Goal: Task Accomplishment & Management: Manage account settings

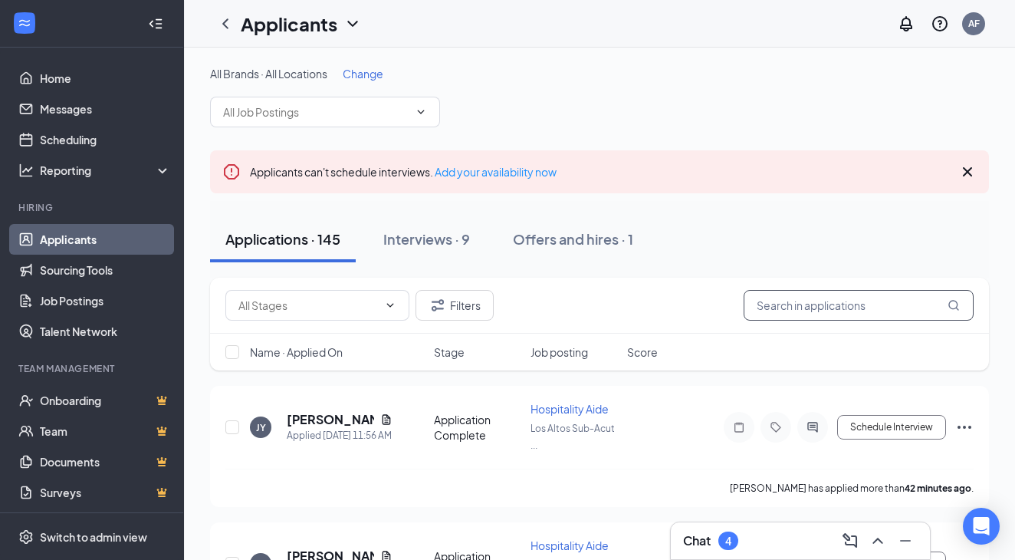
click at [805, 318] on input "text" at bounding box center [859, 305] width 230 height 31
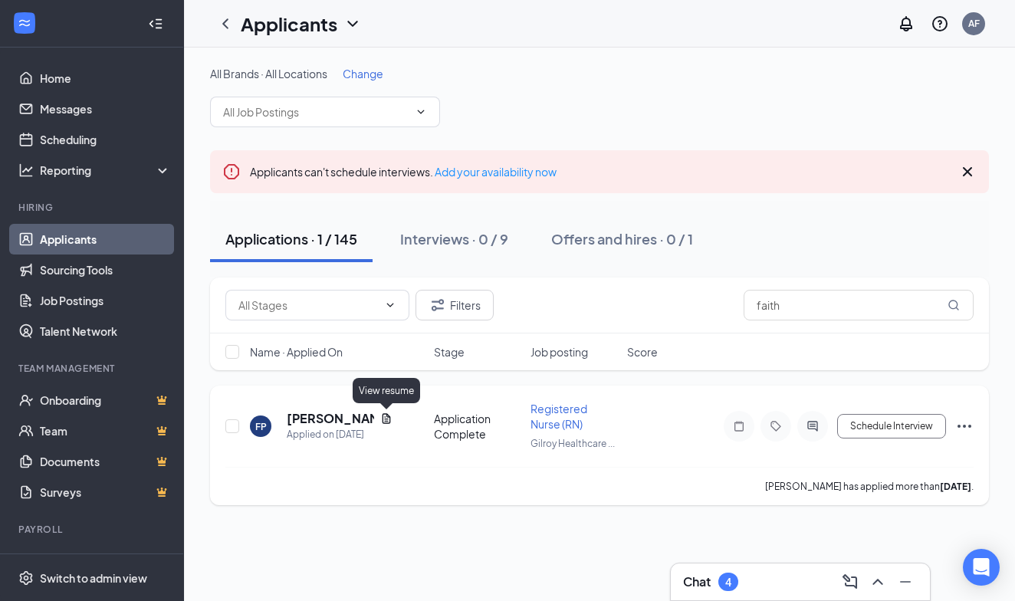
click at [389, 421] on icon "Document" at bounding box center [386, 419] width 12 height 12
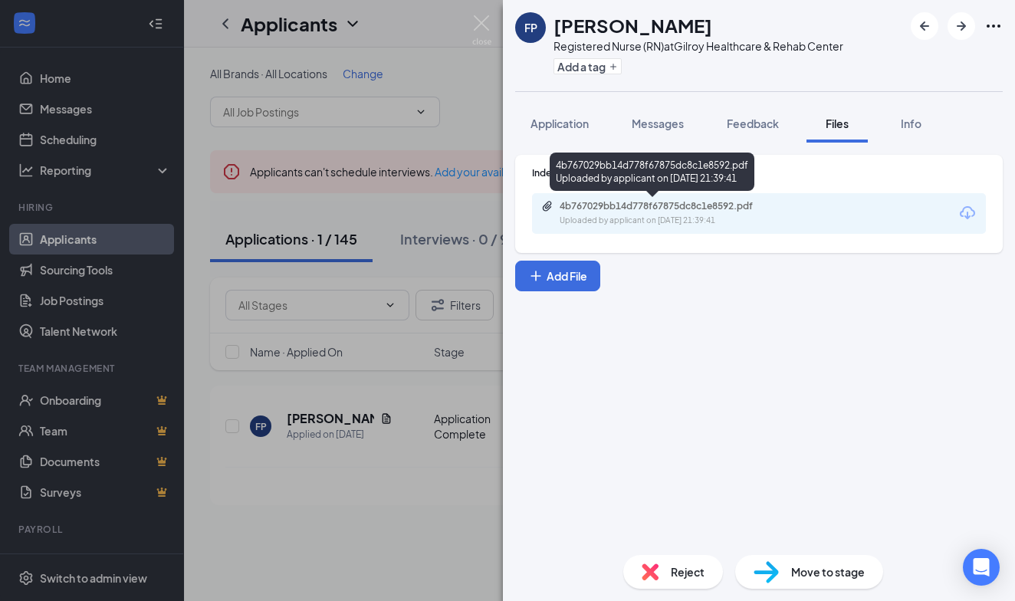
click at [714, 207] on div "4b767029bb14d778f67875dc8c1e8592.pdf" at bounding box center [667, 206] width 215 height 12
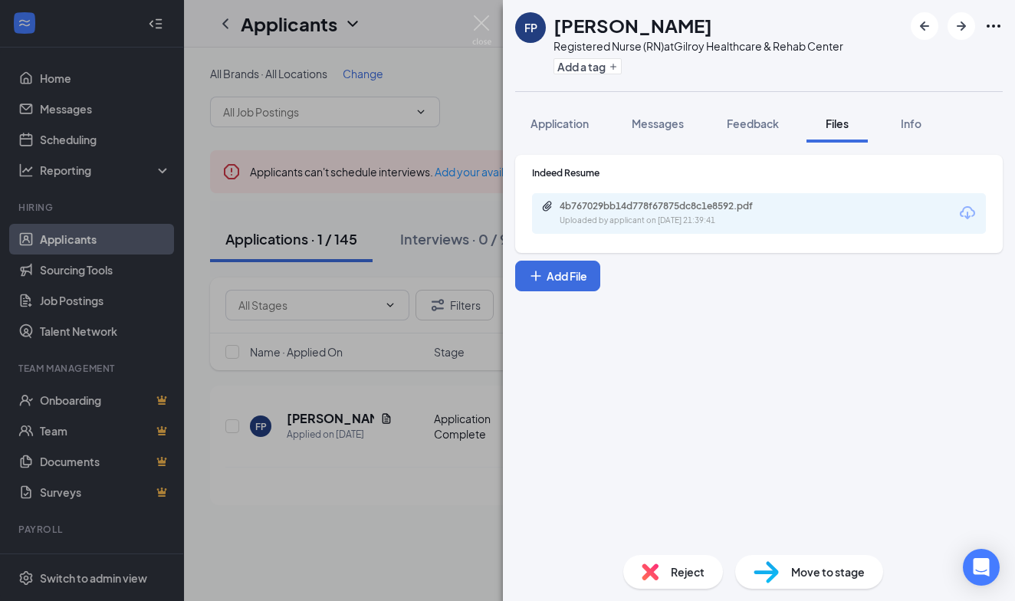
click at [329, 448] on div "FP [PERSON_NAME] Registered Nurse (RN) at Gilroy Healthcare & Rehab Center Add …" at bounding box center [507, 300] width 1015 height 601
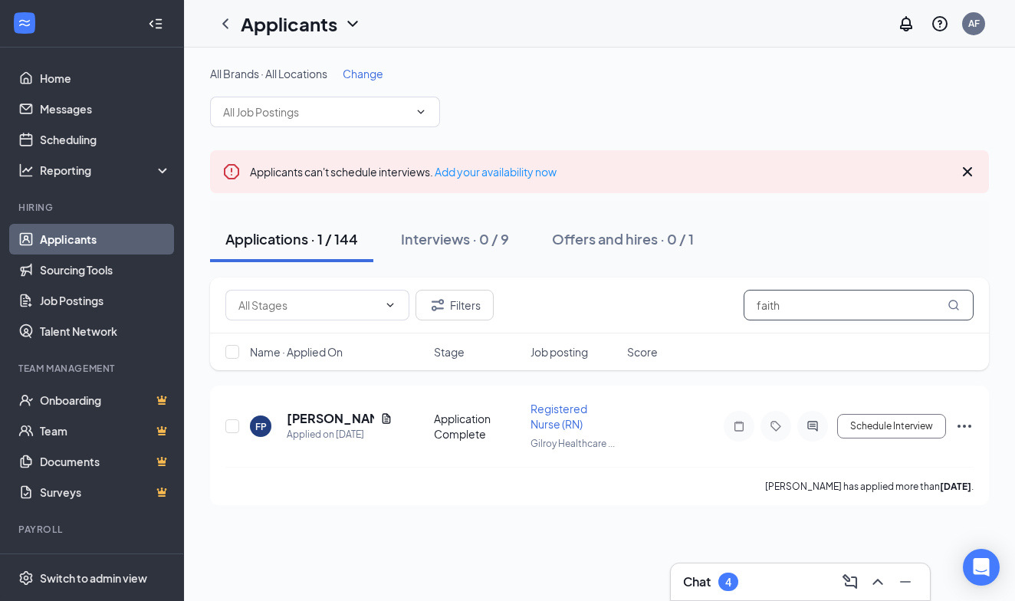
click at [819, 301] on input "faith" at bounding box center [859, 305] width 230 height 31
type input "f"
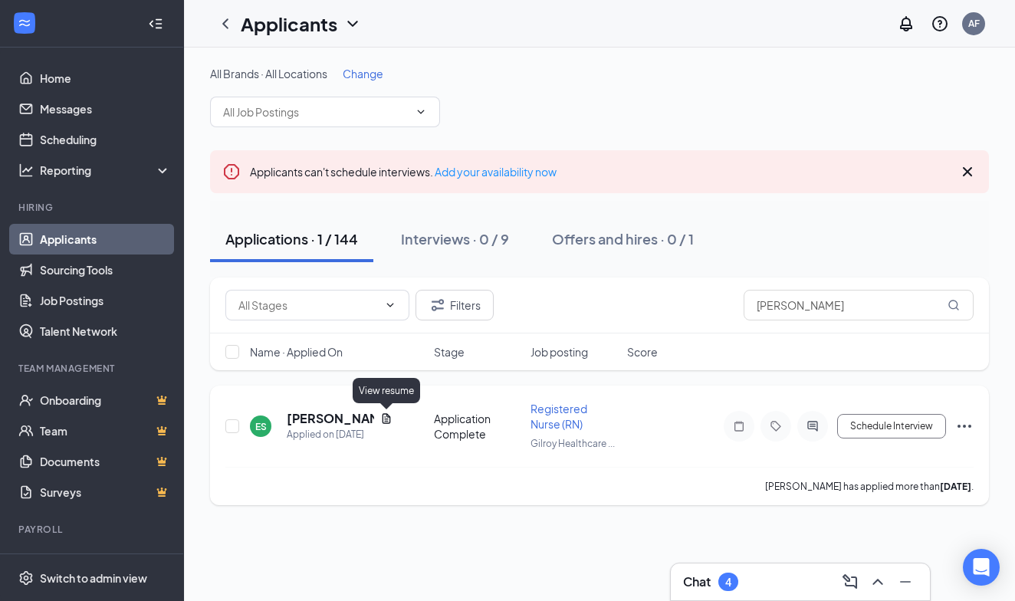
click at [388, 416] on icon "Document" at bounding box center [387, 418] width 8 height 10
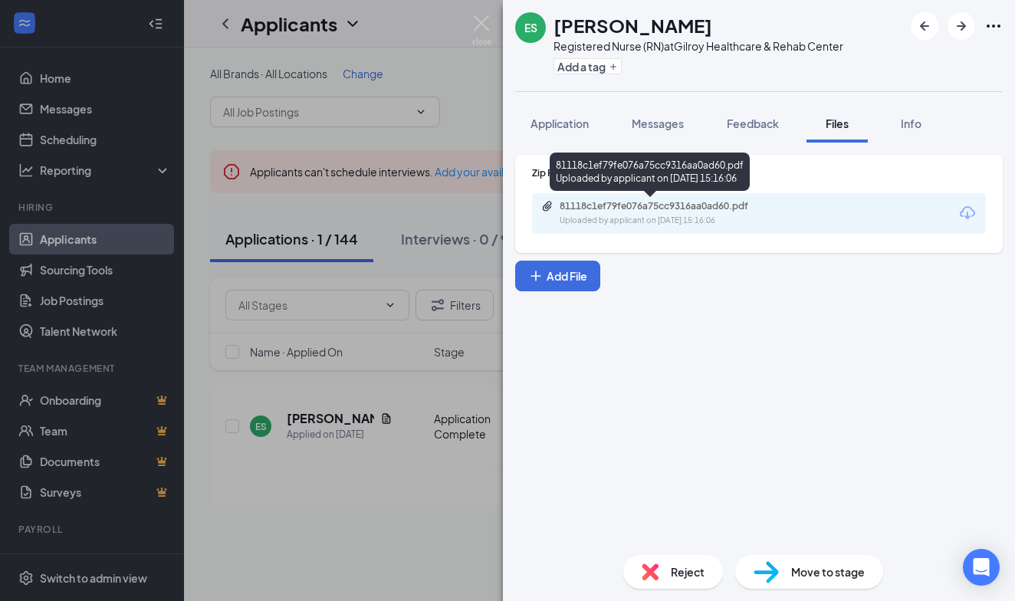
click at [675, 214] on div "81118c1ef79fe076a75cc9316aa0ad60.pdf Uploaded by applicant on [DATE] 15:16:06" at bounding box center [665, 213] width 248 height 27
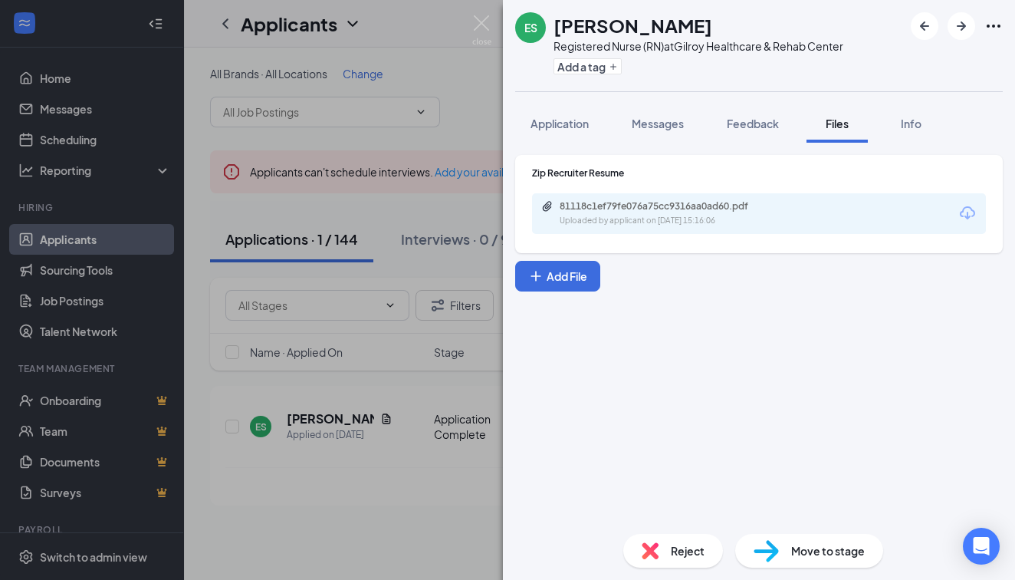
click at [273, 225] on div "ES [PERSON_NAME] Registered Nurse (RN) at Gilroy Healthcare & Rehab Center Add …" at bounding box center [507, 290] width 1015 height 580
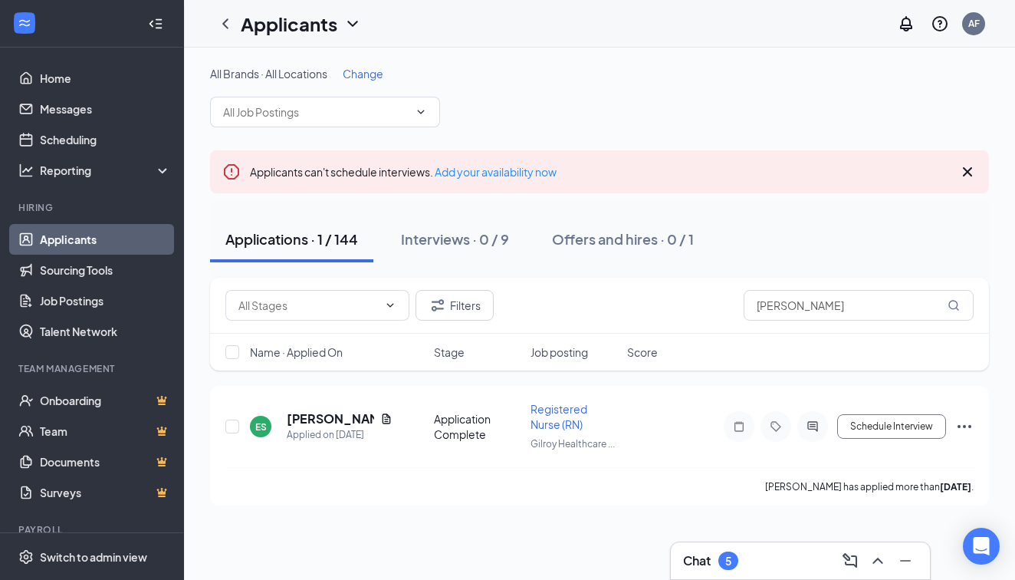
click at [861, 324] on div "Filters [PERSON_NAME]" at bounding box center [599, 306] width 779 height 56
click at [858, 316] on input "[PERSON_NAME]" at bounding box center [859, 305] width 230 height 31
type input "E"
type input "[PERSON_NAME]"
click at [390, 414] on icon "Document" at bounding box center [386, 419] width 12 height 12
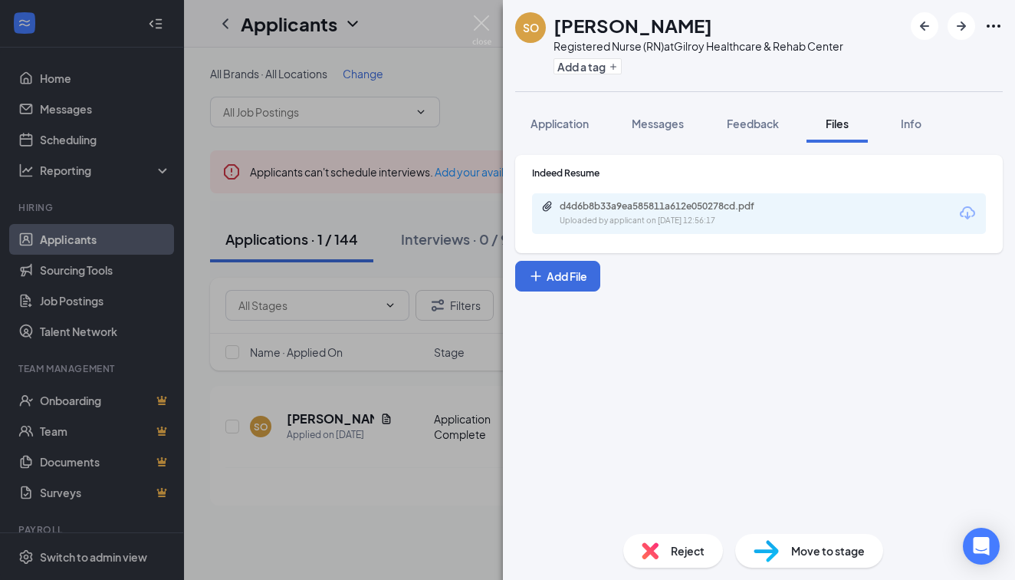
click at [721, 221] on div "Uploaded by applicant on [DATE] 12:56:17" at bounding box center [675, 221] width 230 height 12
click at [334, 304] on div "SO [PERSON_NAME] Registered Nurse (RN) at Gilroy Healthcare & Rehab Center Add …" at bounding box center [507, 290] width 1015 height 580
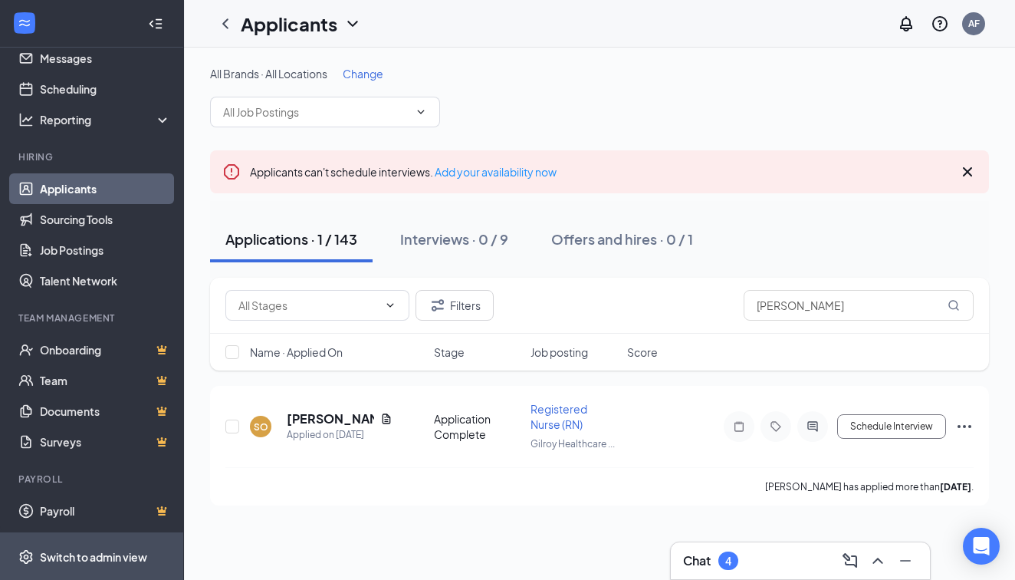
scroll to position [51, 0]
click at [120, 559] on span "Switch to admin view" at bounding box center [105, 556] width 131 height 47
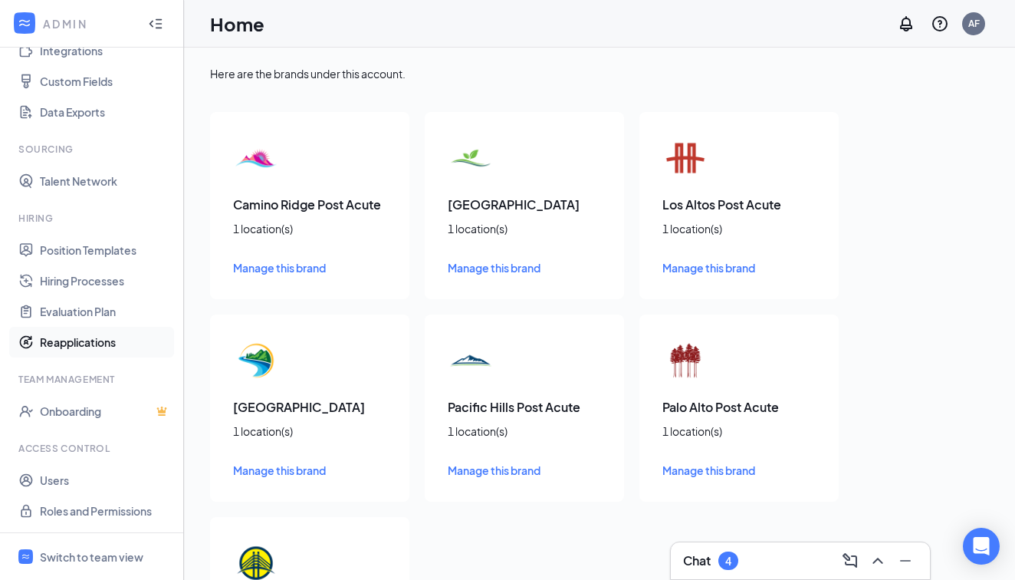
scroll to position [189, 0]
click at [93, 475] on link "Users" at bounding box center [105, 480] width 131 height 31
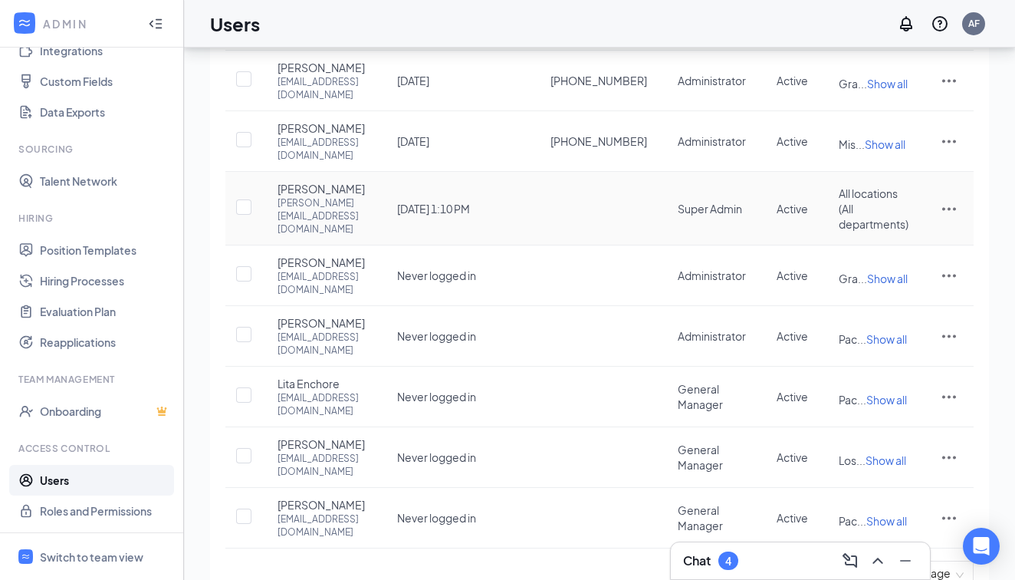
scroll to position [285, 0]
click at [812, 559] on link "2" at bounding box center [809, 573] width 23 height 23
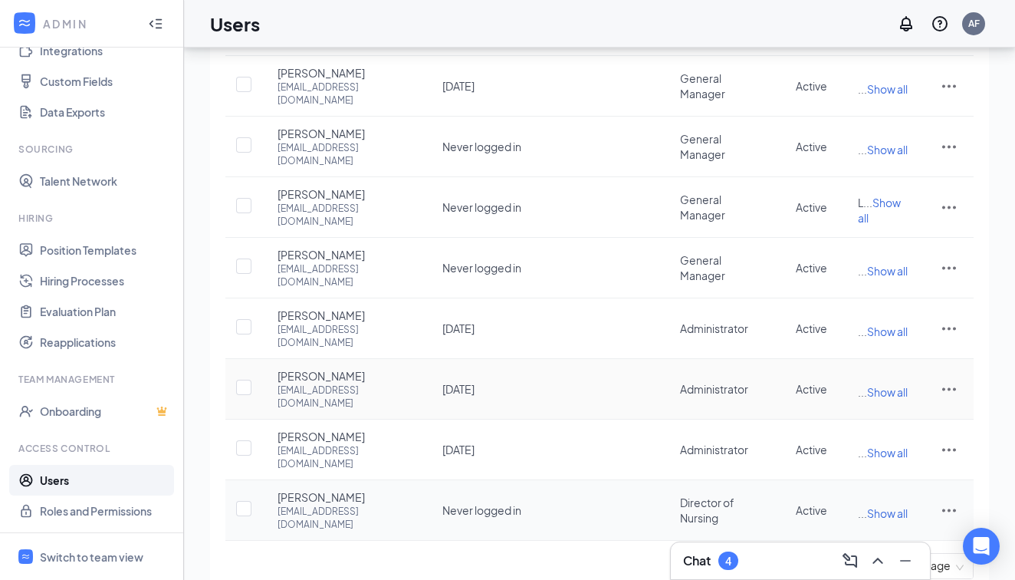
scroll to position [274, 0]
click at [848, 554] on link "3" at bounding box center [839, 565] width 23 height 23
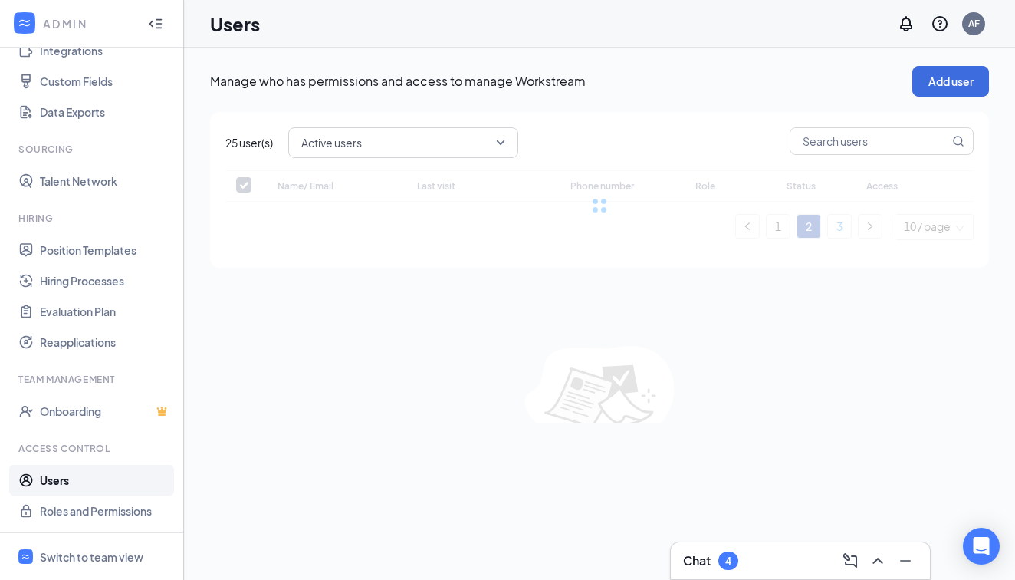
scroll to position [0, 0]
checkbox input "false"
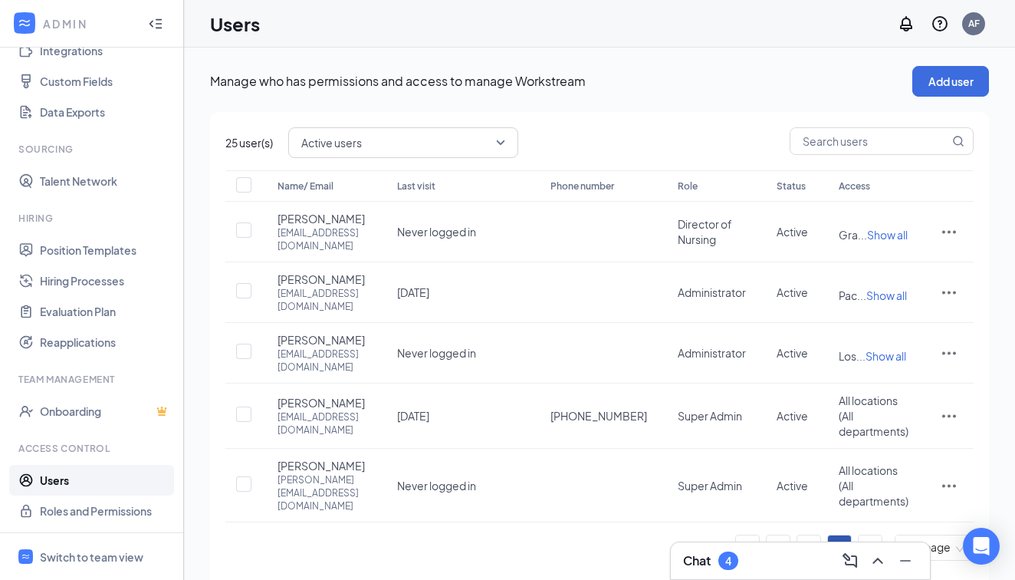
click at [772, 535] on link "1" at bounding box center [778, 546] width 23 height 23
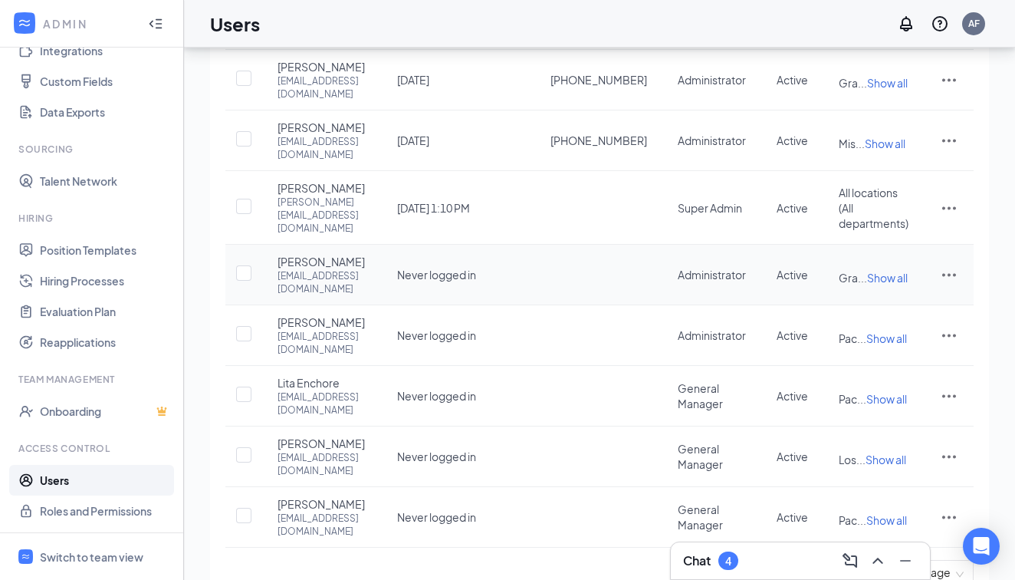
scroll to position [285, 0]
click at [808, 492] on td "Active" at bounding box center [793, 519] width 62 height 61
click at [808, 559] on link "2" at bounding box center [809, 573] width 23 height 23
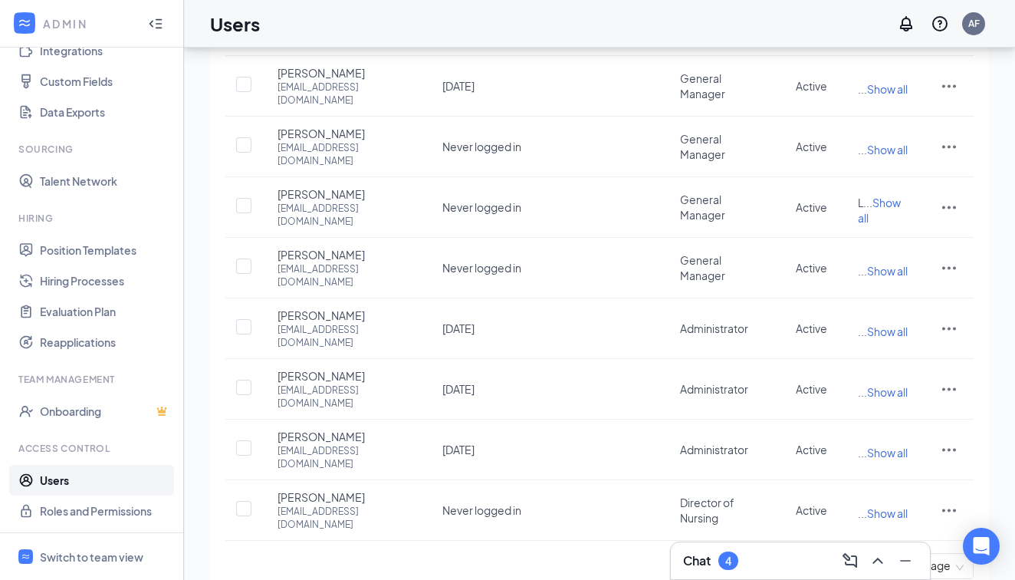
scroll to position [274, 0]
click at [775, 554] on link "1" at bounding box center [778, 565] width 23 height 23
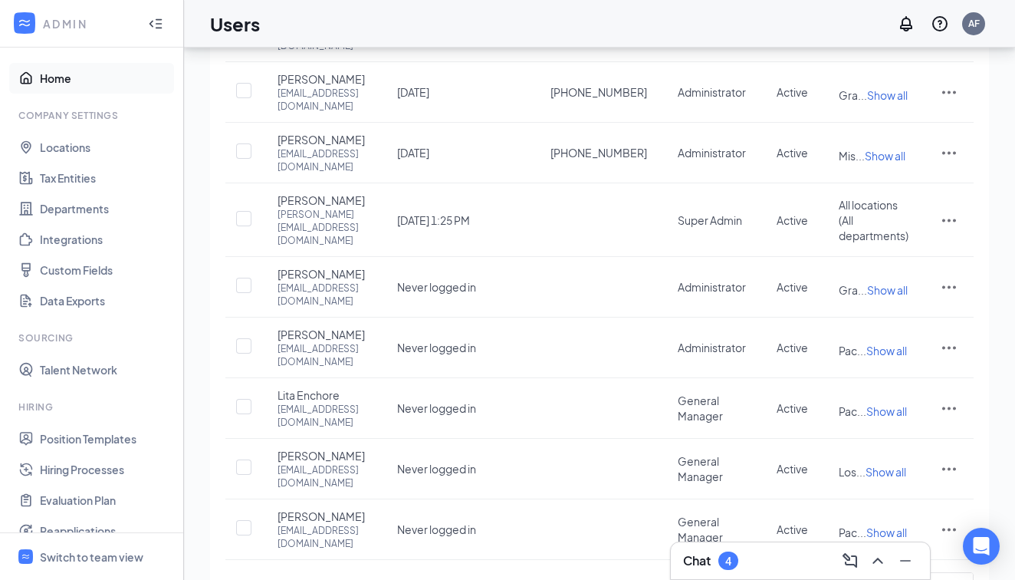
scroll to position [0, 0]
click at [77, 74] on link "Home" at bounding box center [105, 78] width 131 height 31
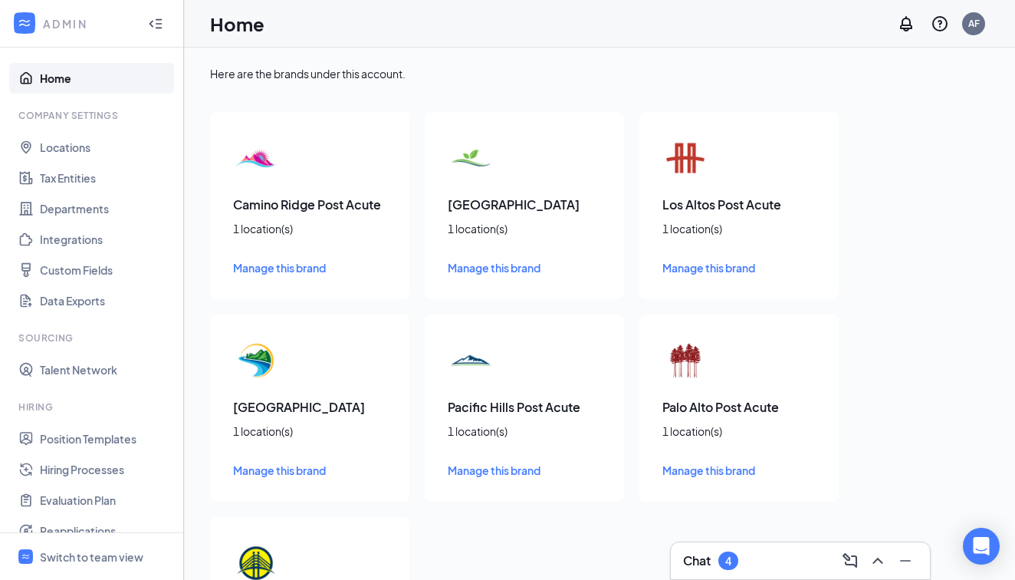
click at [64, 69] on link "Home" at bounding box center [105, 78] width 131 height 31
click at [38, 26] on div "ADMIN" at bounding box center [91, 24] width 183 height 48
click at [33, 23] on div at bounding box center [25, 24] width 28 height 28
click at [153, 31] on icon "Collapse" at bounding box center [155, 23] width 15 height 15
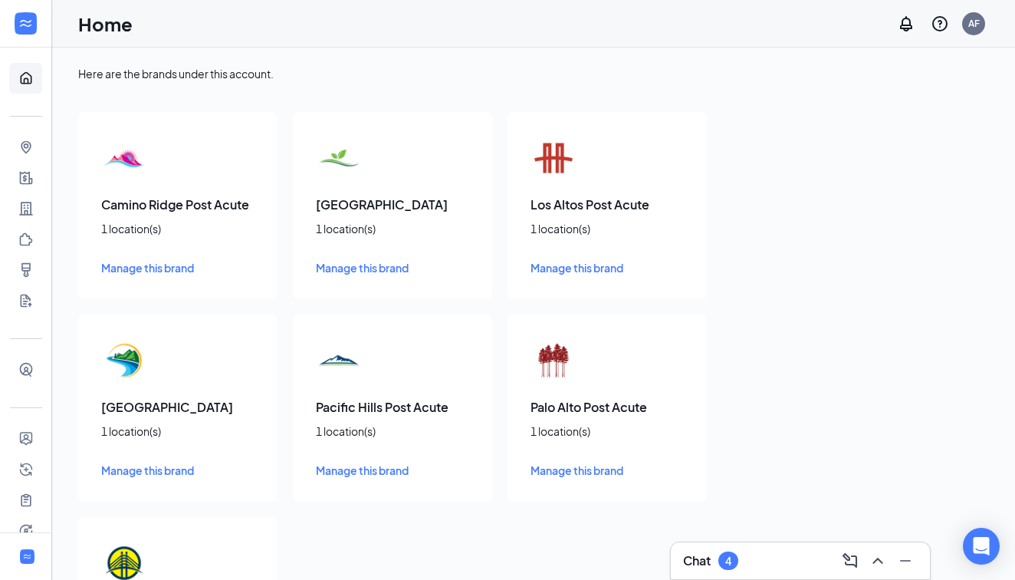
click at [28, 21] on icon "Expand" at bounding box center [30, 23] width 4 height 7
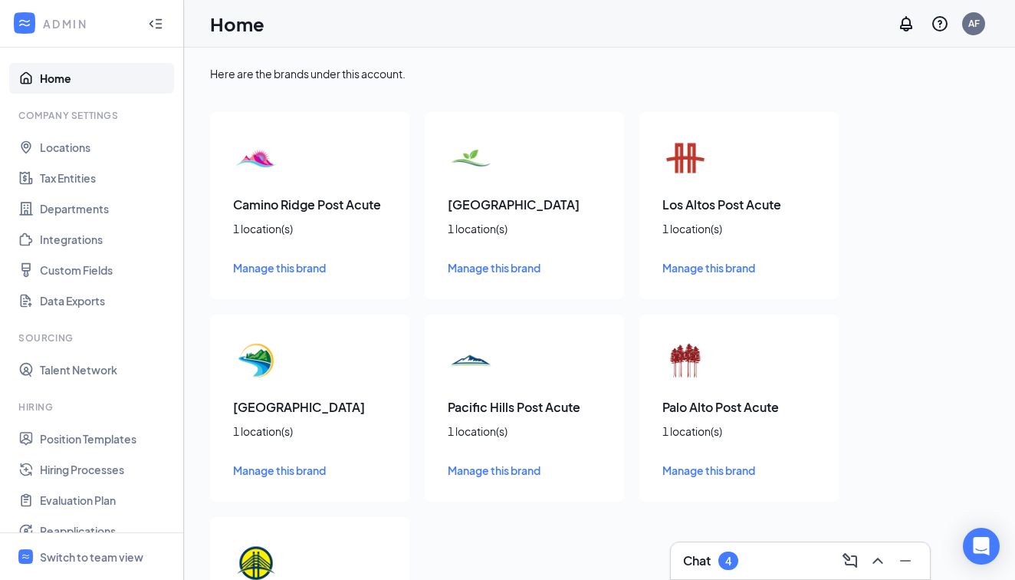
click at [28, 21] on icon "WorkstreamLogo" at bounding box center [24, 22] width 15 height 15
click at [28, 17] on icon "WorkstreamLogo" at bounding box center [24, 22] width 15 height 15
click at [59, 542] on span "Switch to team view" at bounding box center [105, 556] width 131 height 47
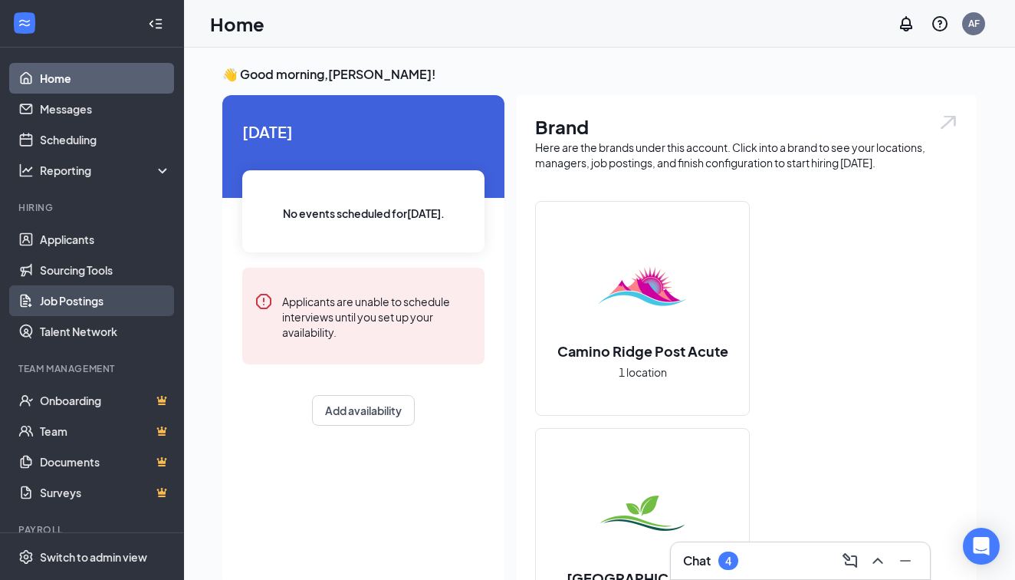
click at [96, 291] on link "Job Postings" at bounding box center [105, 300] width 131 height 31
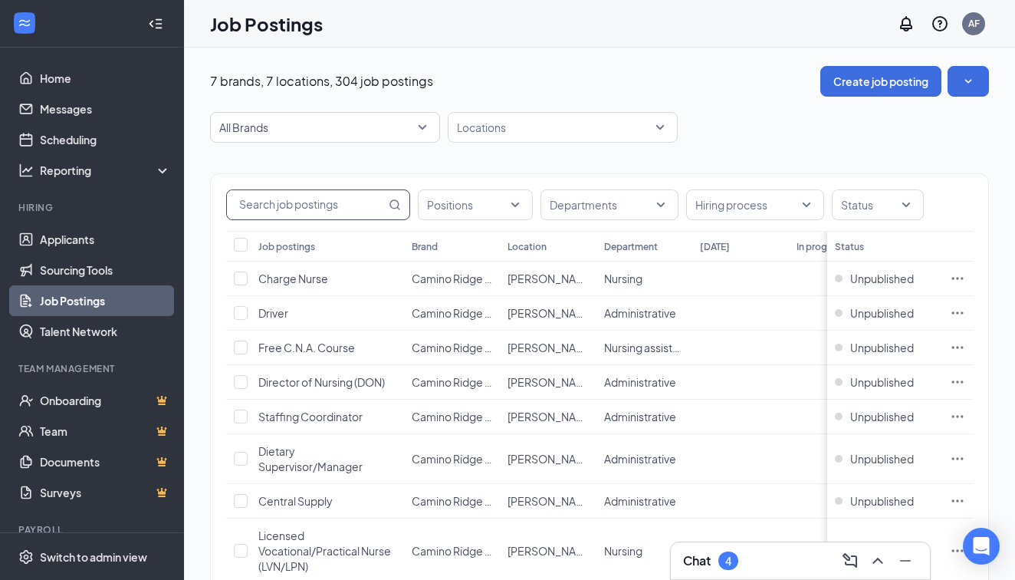
click at [311, 214] on input "text" at bounding box center [306, 204] width 159 height 29
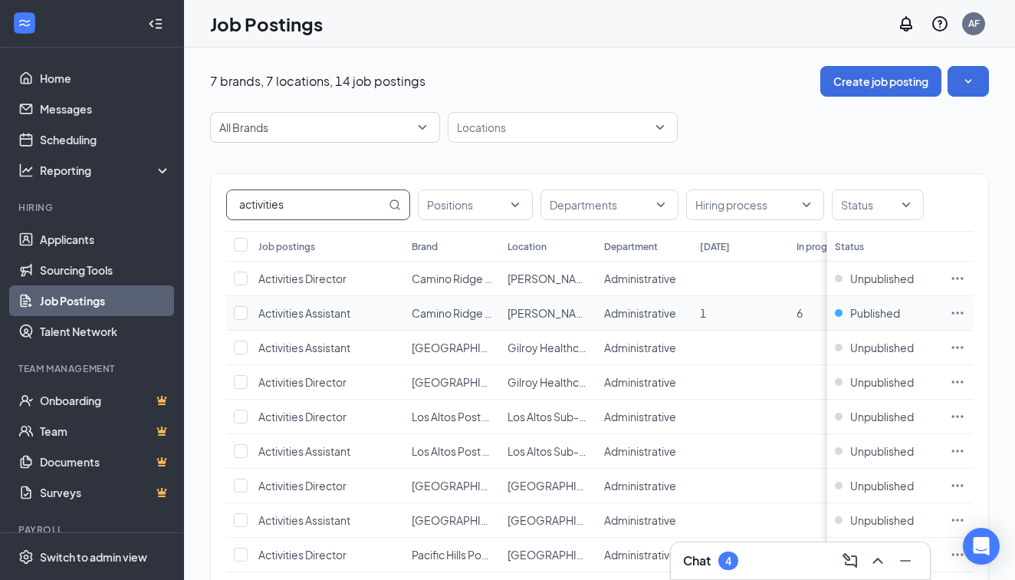
type input "activities"
click at [956, 313] on icon "Ellipses" at bounding box center [957, 312] width 15 height 15
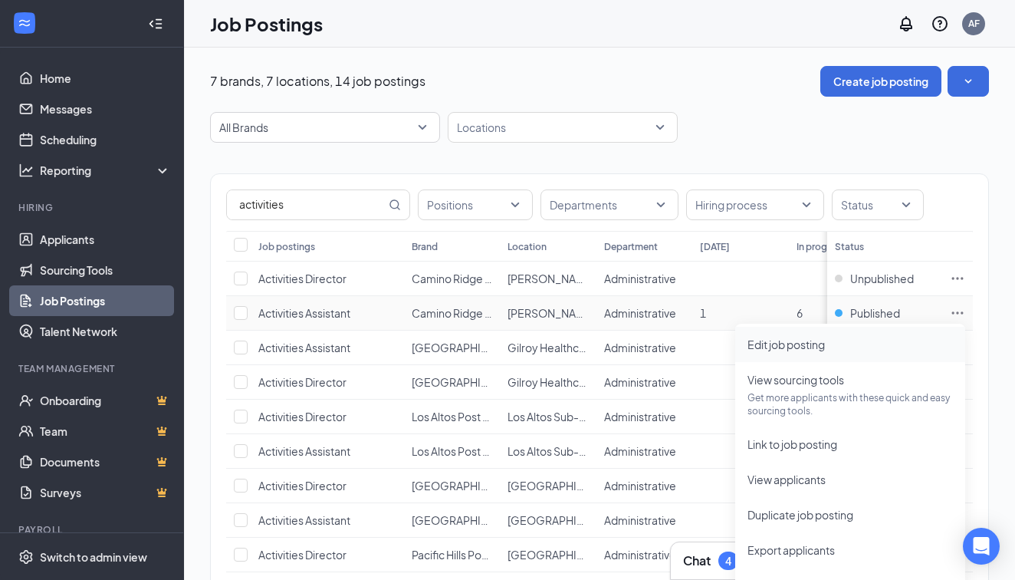
click at [876, 346] on span "Edit job posting" at bounding box center [851, 344] width 206 height 17
type input "Activities Assistant"
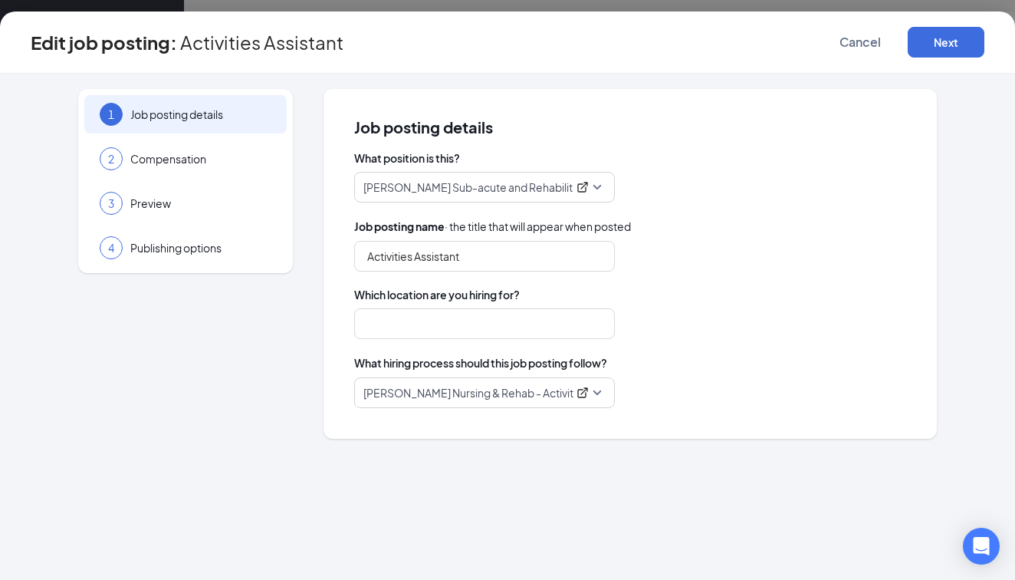
type input "[PERSON_NAME] Nursing & Rehab"
click at [959, 63] on div "Edit job posting: Activities Assistant Cancel Next" at bounding box center [507, 43] width 1015 height 62
click at [961, 45] on button "Next" at bounding box center [946, 42] width 77 height 31
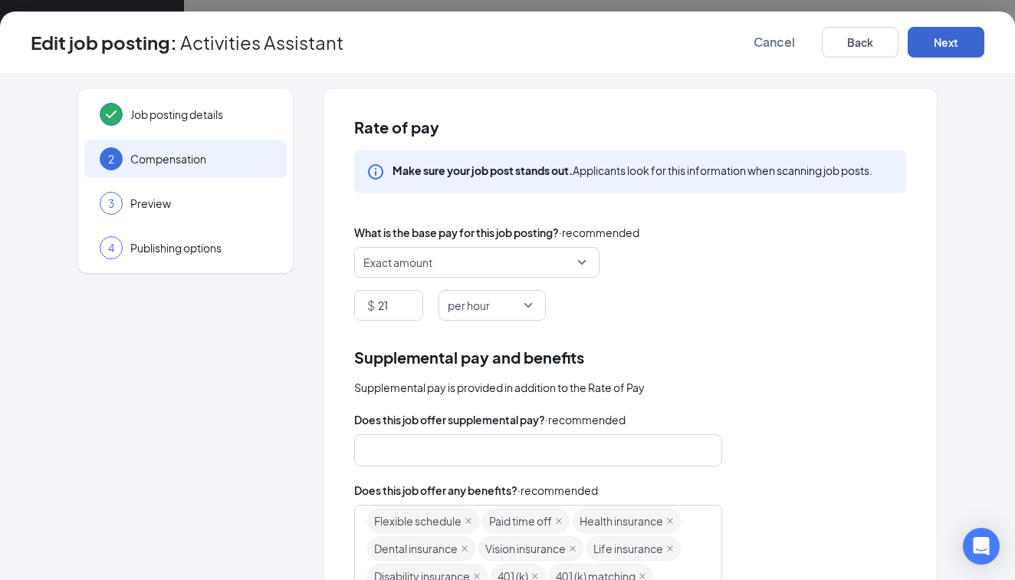
click at [961, 45] on button "Next" at bounding box center [946, 42] width 77 height 31
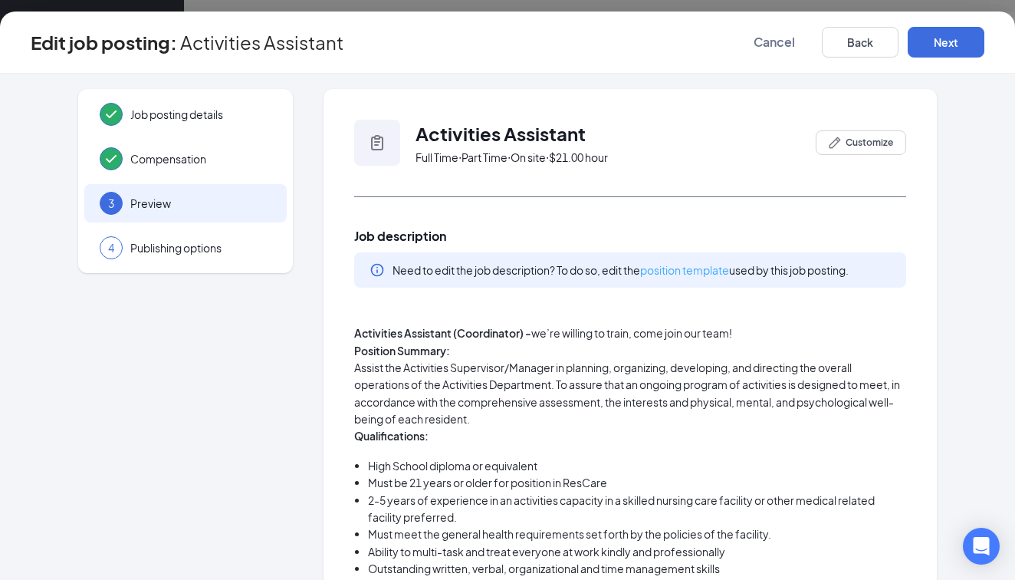
click at [723, 268] on link "position template" at bounding box center [684, 270] width 89 height 14
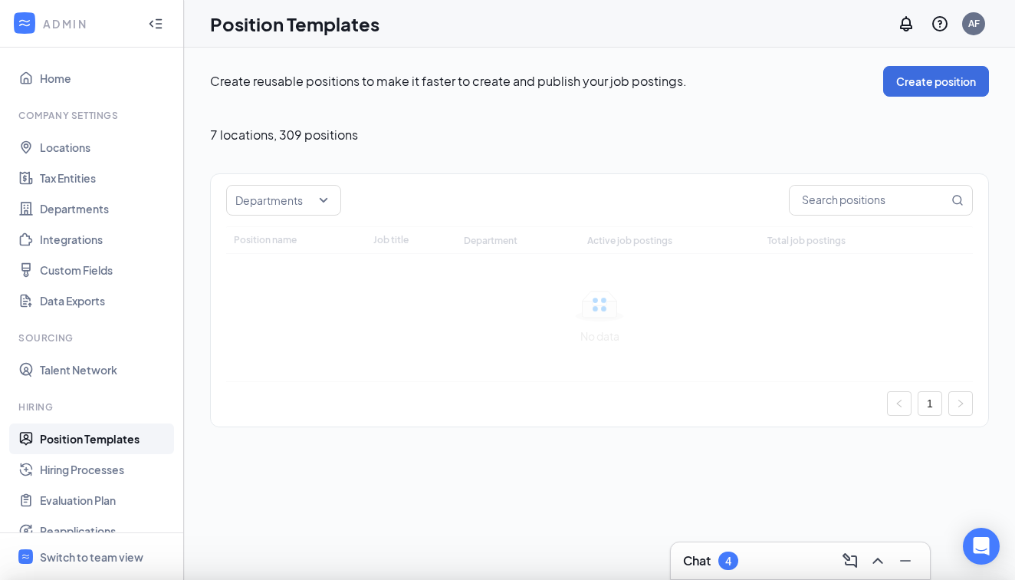
type input "[PERSON_NAME] Sub-acute and Rehabilitation Center - Activities Director #2"
type input "Activities Director"
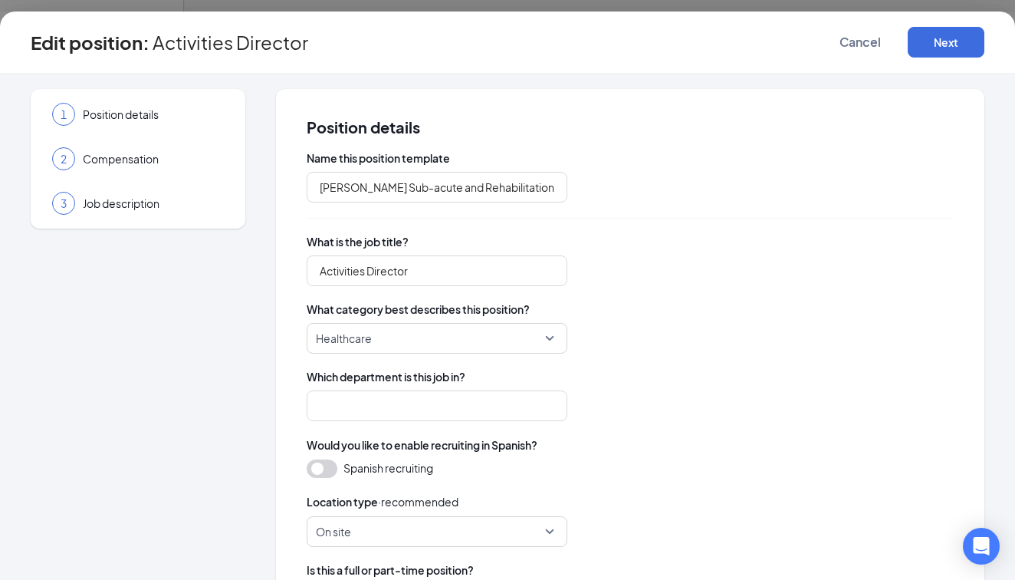
type input "Administrative"
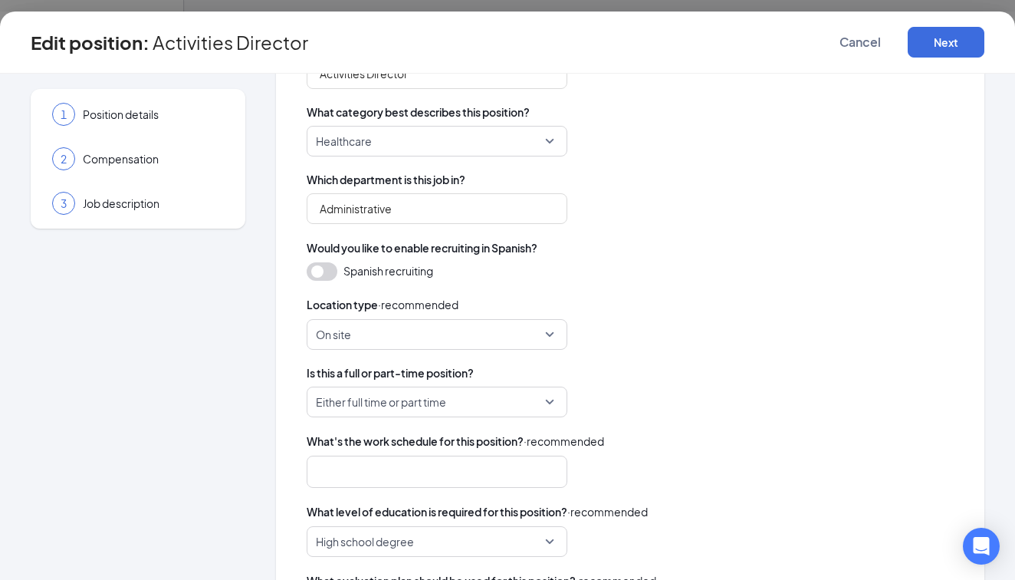
scroll to position [211, 0]
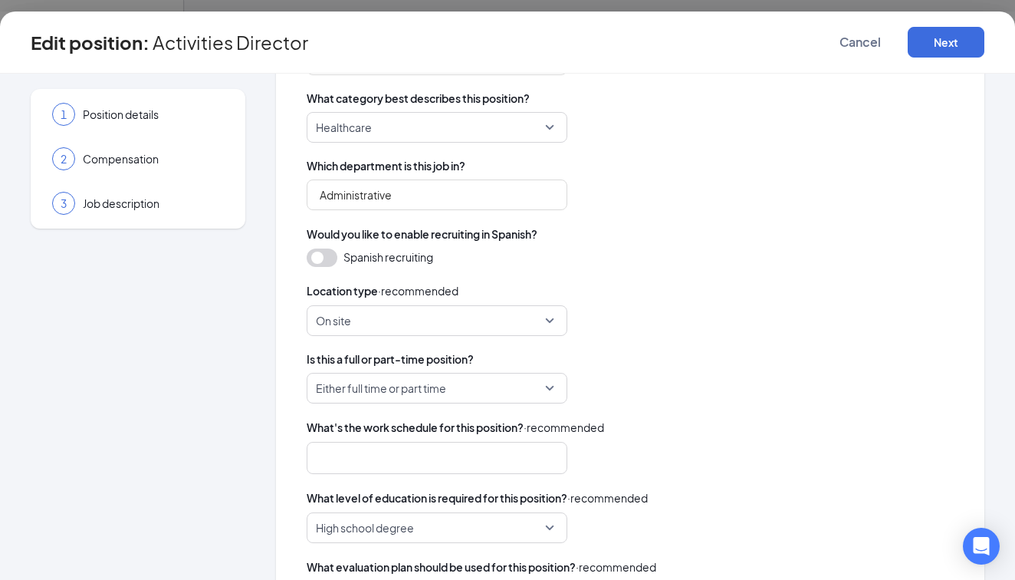
click at [489, 382] on span "Either full time or part time" at bounding box center [430, 387] width 229 height 29
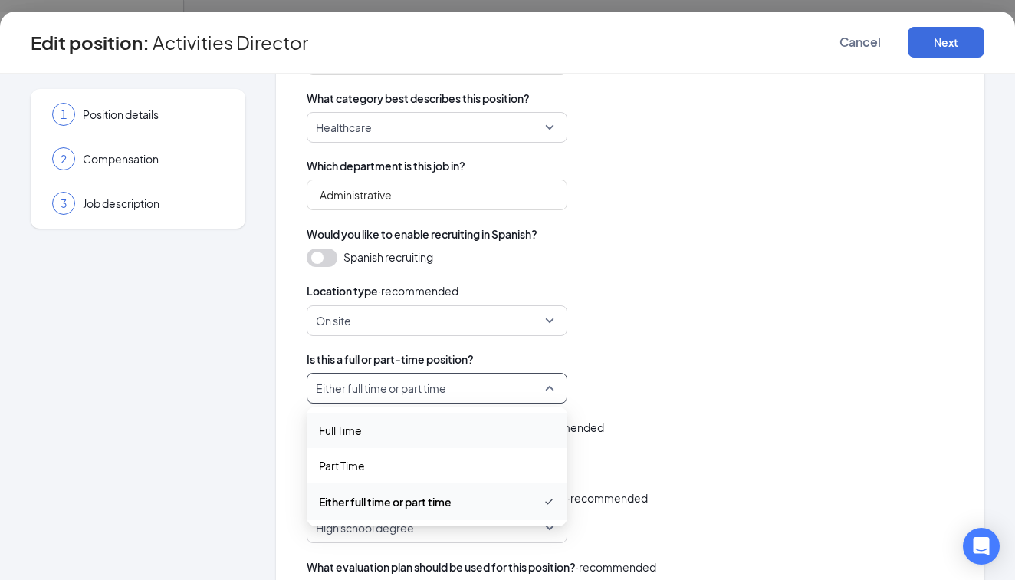
click at [413, 433] on span "Full Time" at bounding box center [437, 430] width 236 height 17
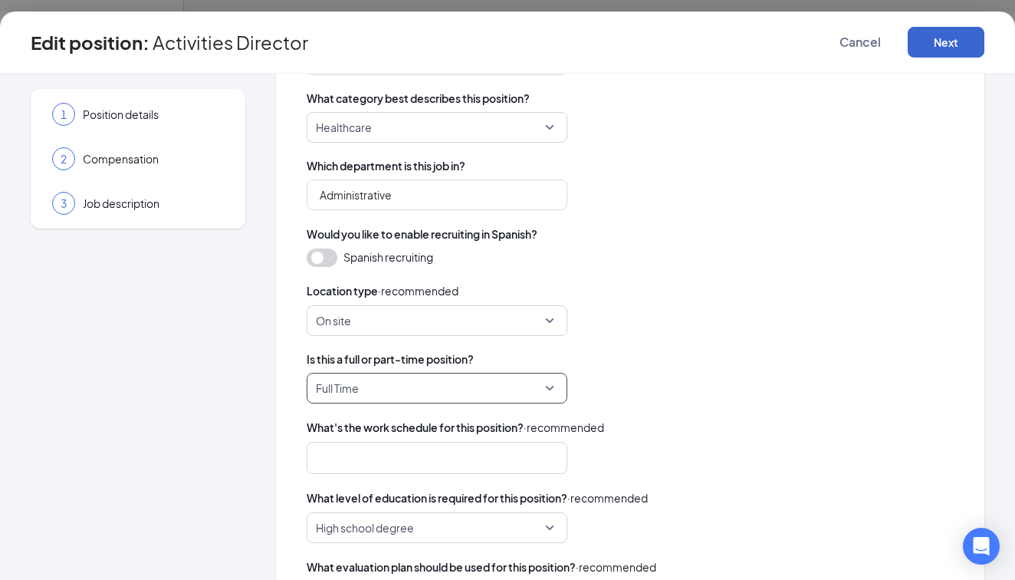
click at [943, 44] on button "Next" at bounding box center [946, 42] width 77 height 31
click at [943, 44] on button "button" at bounding box center [946, 42] width 77 height 31
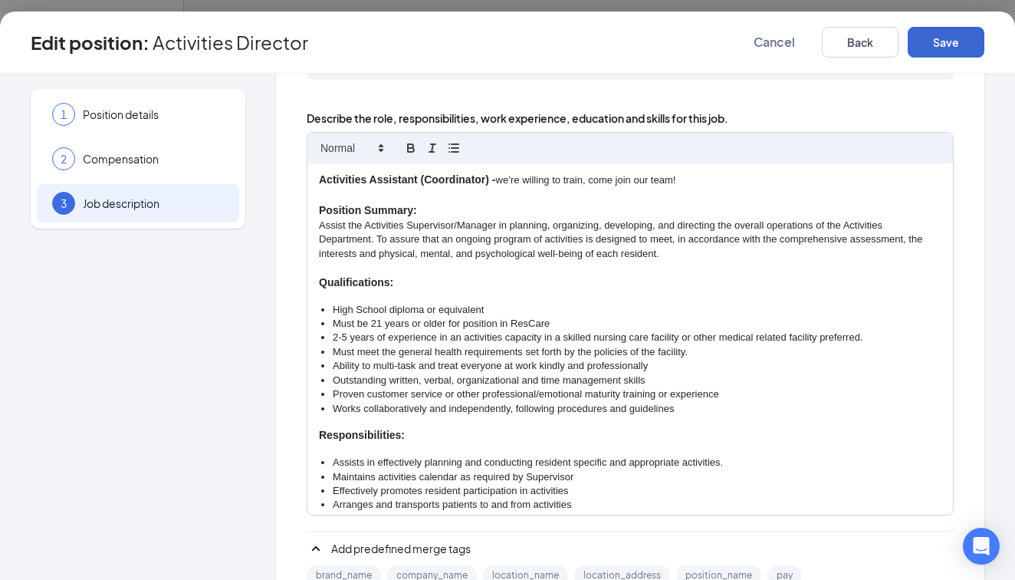
click at [937, 31] on button "Save" at bounding box center [946, 42] width 77 height 31
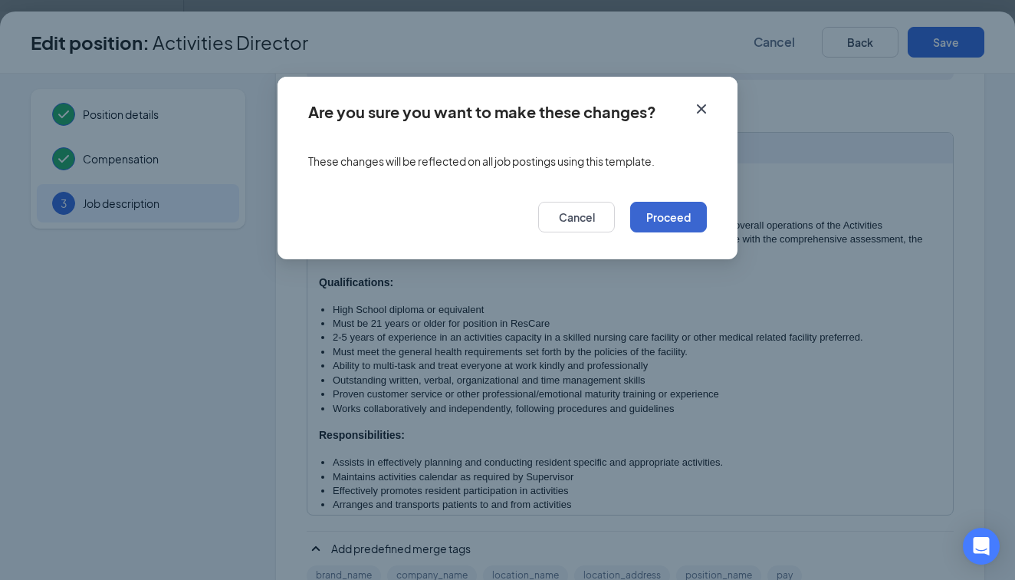
click at [685, 226] on button "Proceed" at bounding box center [668, 217] width 77 height 31
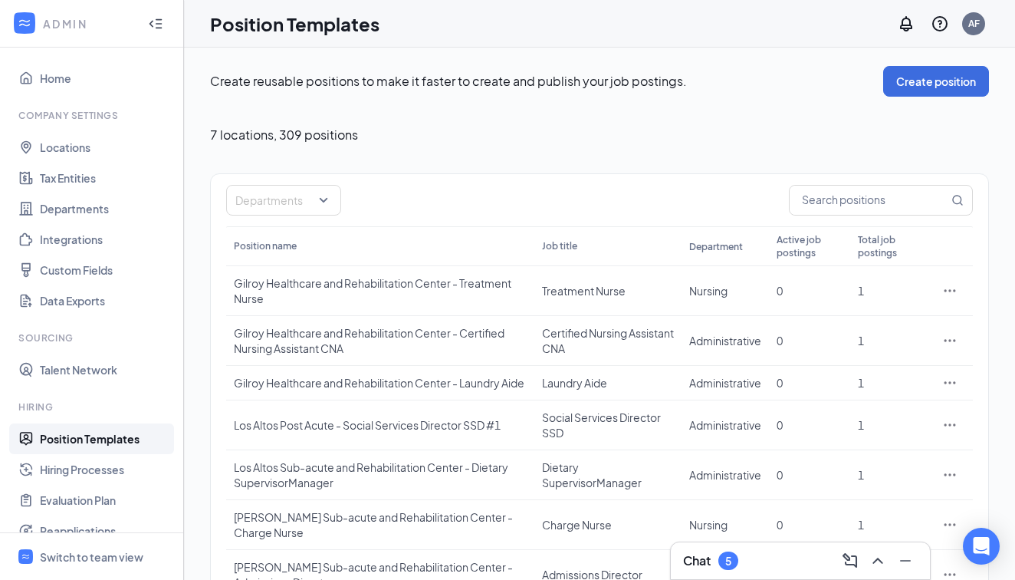
click at [32, 23] on icon "WorkstreamLogo" at bounding box center [24, 22] width 15 height 15
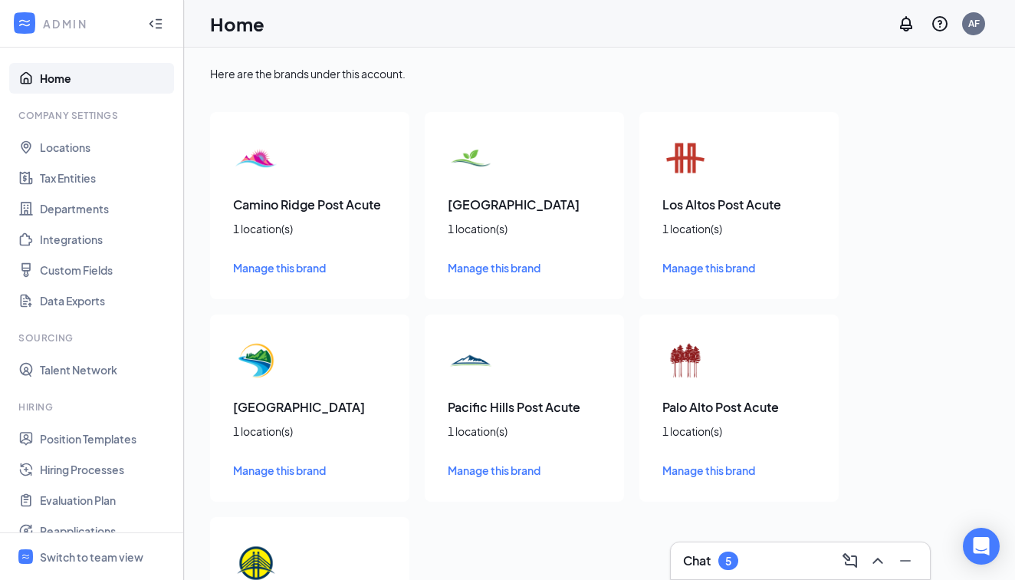
click at [54, 78] on link "Home" at bounding box center [105, 78] width 131 height 31
click at [38, 24] on div "ADMIN" at bounding box center [91, 24] width 183 height 48
click at [153, 21] on icon "Collapse" at bounding box center [155, 23] width 15 height 15
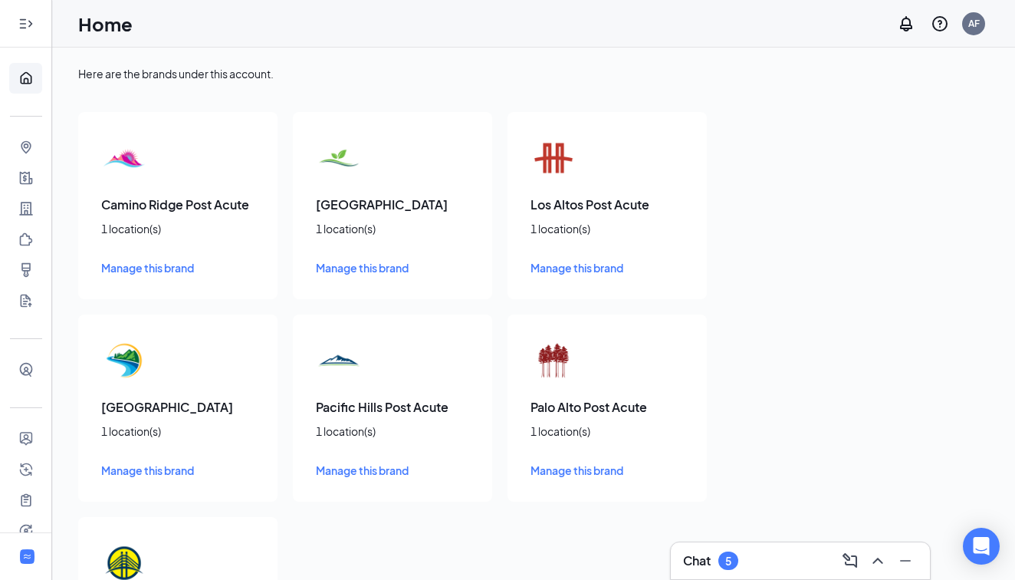
click at [28, 18] on icon "Expand" at bounding box center [25, 23] width 15 height 15
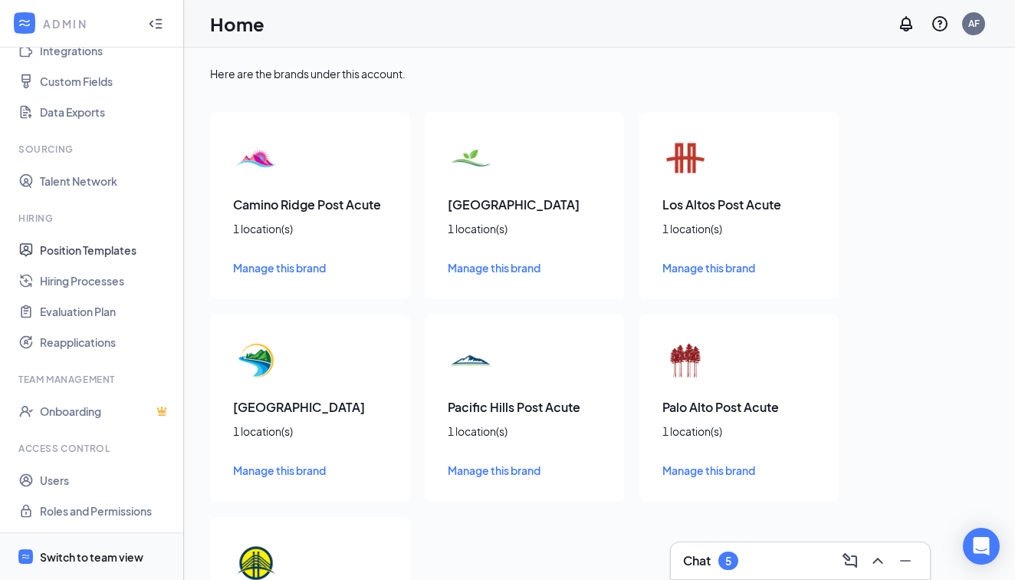
scroll to position [189, 0]
click at [80, 554] on div "Switch to team view" at bounding box center [92, 556] width 104 height 15
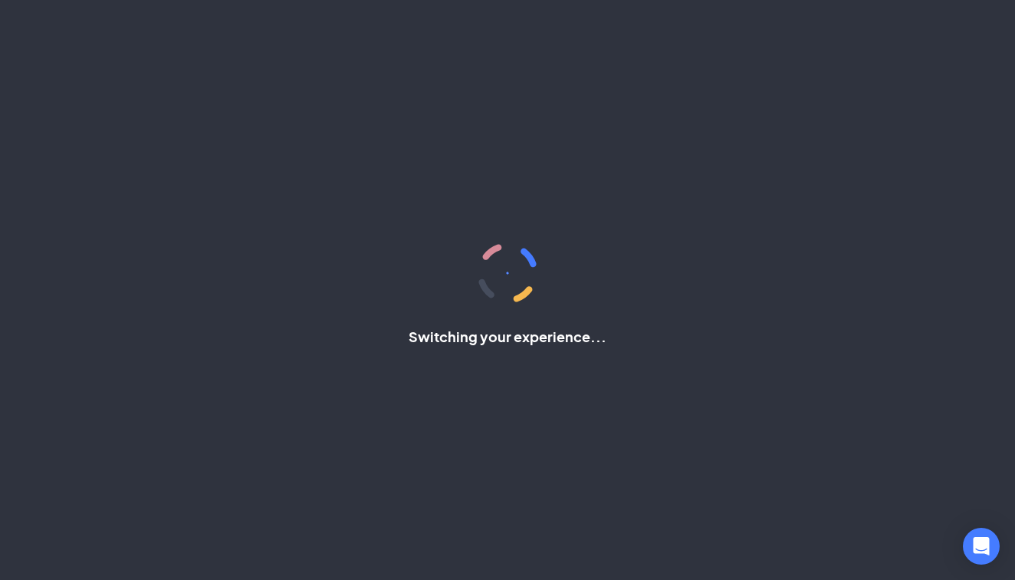
scroll to position [51, 0]
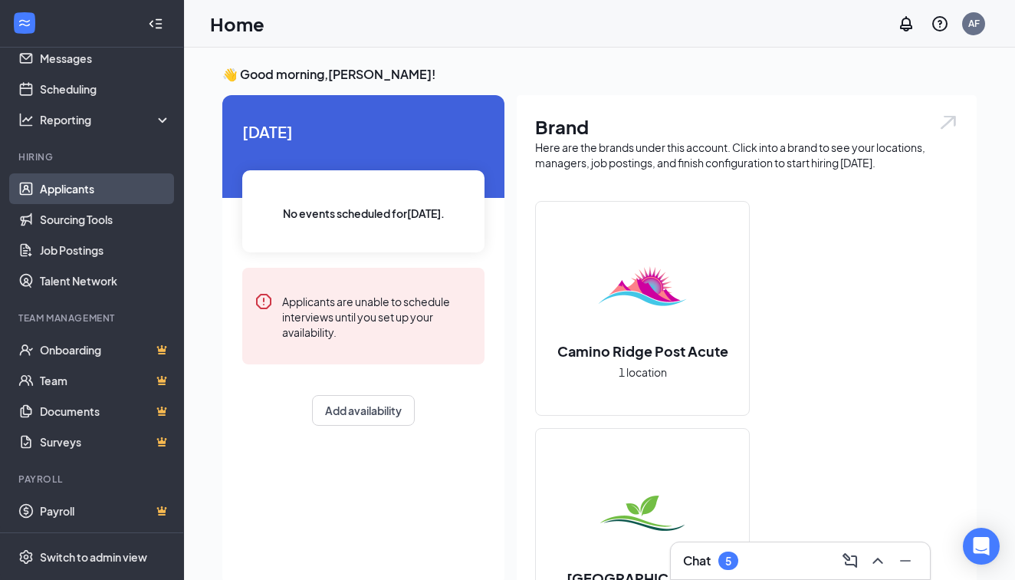
click at [78, 184] on link "Applicants" at bounding box center [105, 188] width 131 height 31
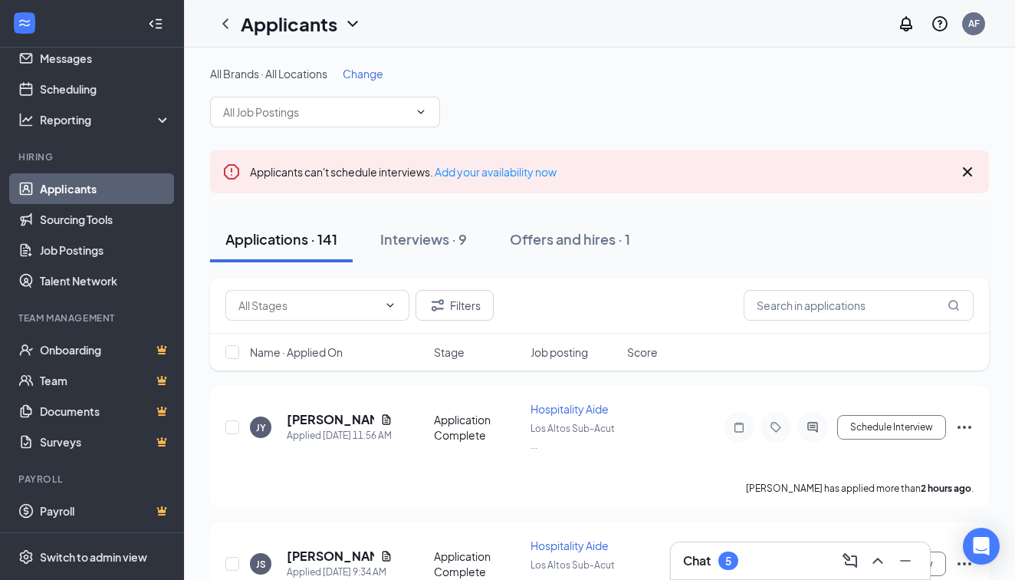
click at [818, 289] on div "Filters" at bounding box center [599, 306] width 779 height 56
click at [818, 292] on input "text" at bounding box center [859, 305] width 230 height 31
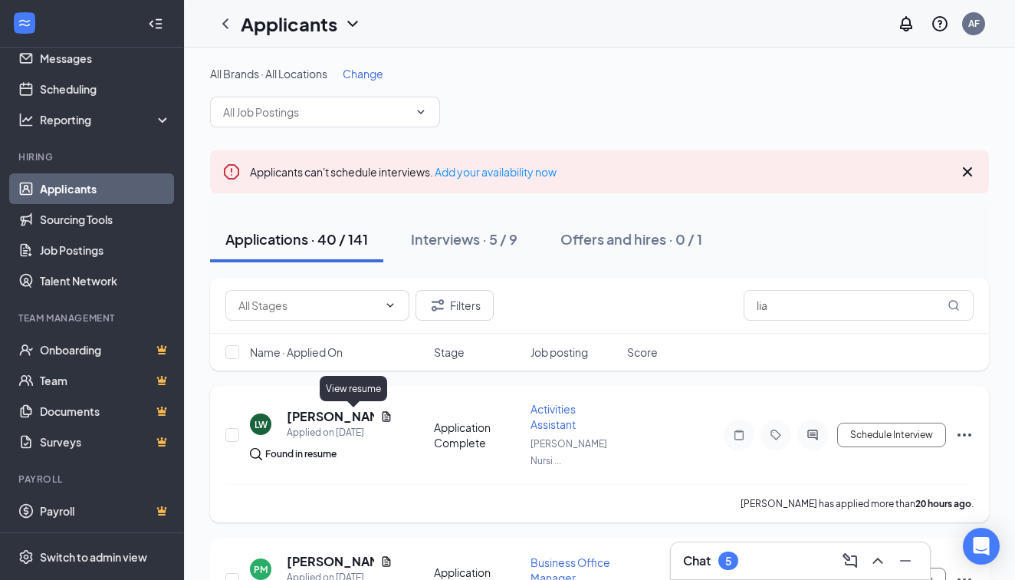
click at [380, 413] on icon "Document" at bounding box center [386, 416] width 12 height 12
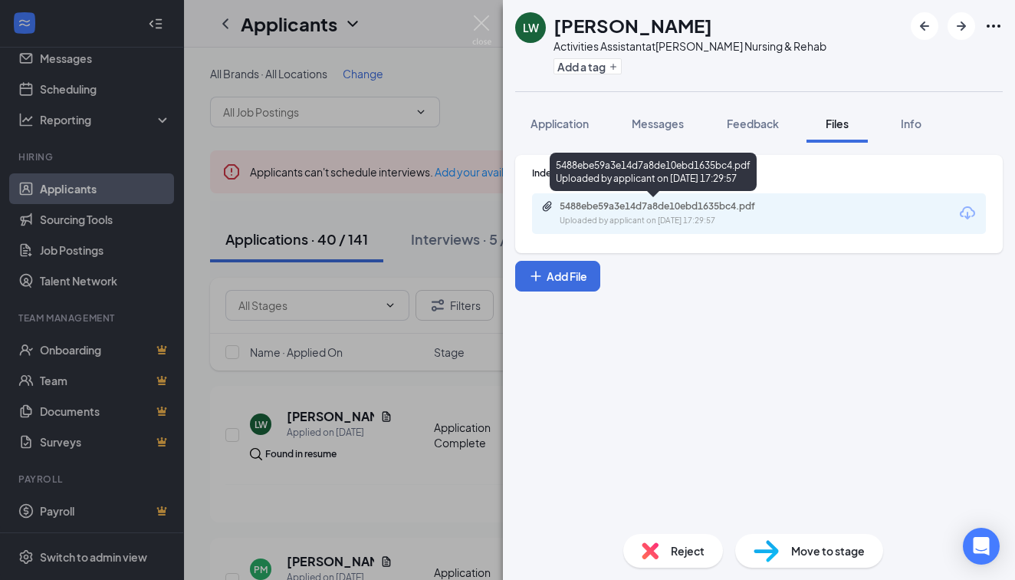
click at [716, 189] on div "5488ebe59a3e14d7a8de10ebd1635bc4.pdf Uploaded by applicant on Aug 25, 2025 at 1…" at bounding box center [653, 172] width 207 height 38
click at [716, 198] on div "5488ebe59a3e14d7a8de10ebd1635bc4.pdf Uploaded by applicant on Aug 25, 2025 at 1…" at bounding box center [759, 213] width 454 height 41
click at [711, 201] on div "5488ebe59a3e14d7a8de10ebd1635bc4.pdf" at bounding box center [667, 206] width 215 height 12
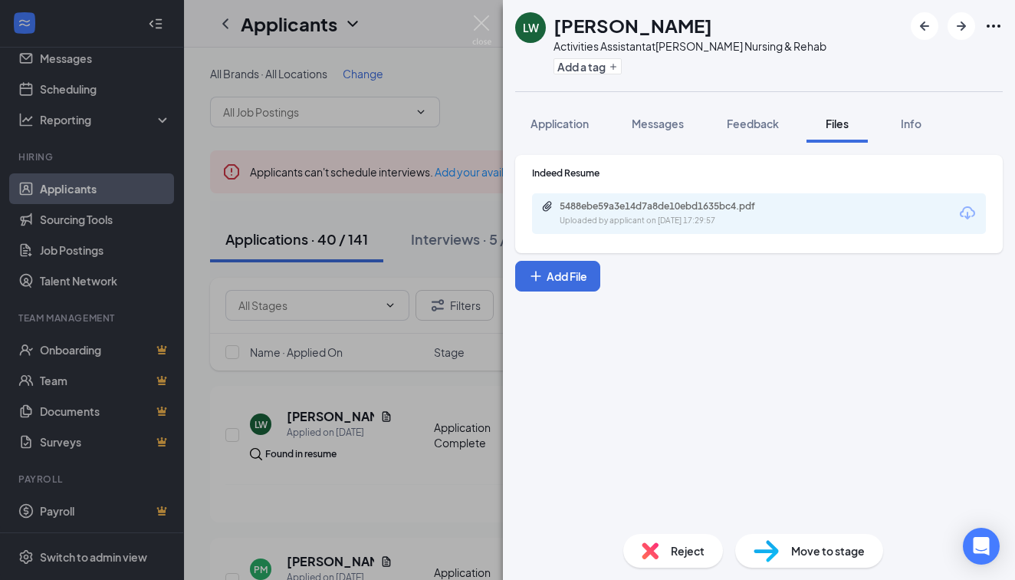
click at [381, 156] on div "LW Lia Webb Activities Assistant at Grant Cuesta Nursing & Rehab Add a tag Appl…" at bounding box center [507, 290] width 1015 height 580
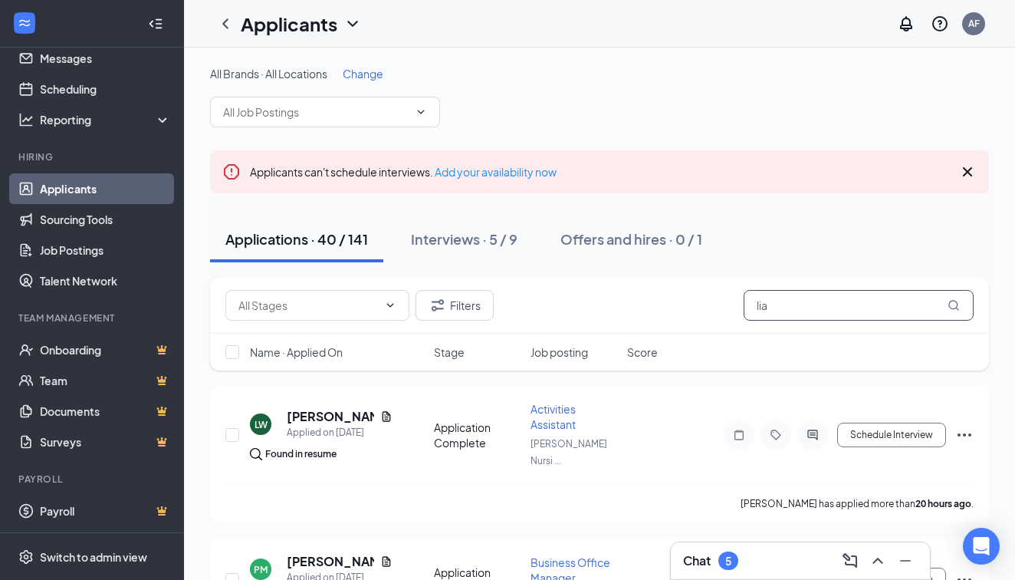
click at [835, 313] on input "lia" at bounding box center [859, 305] width 230 height 31
type input "l"
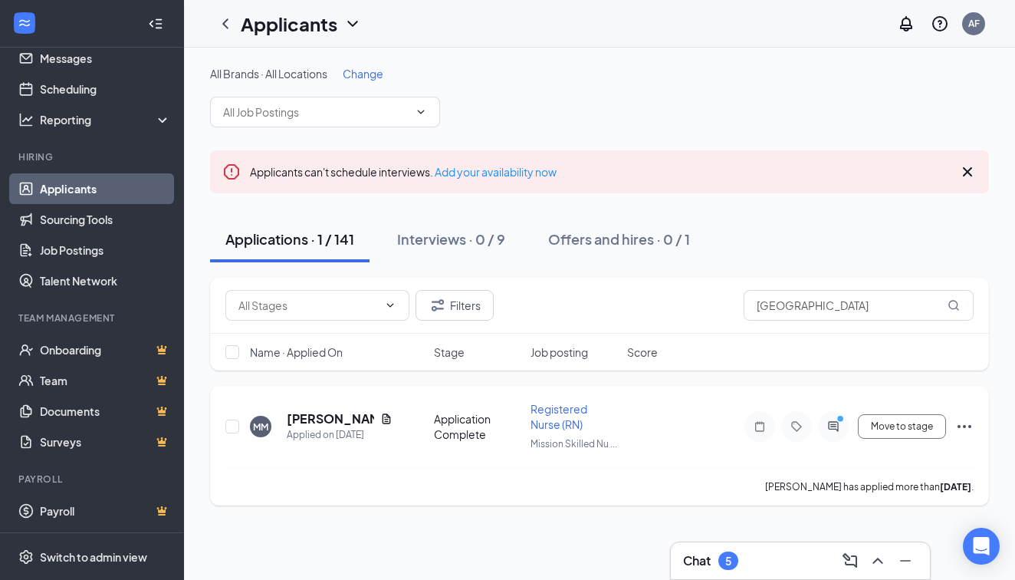
drag, startPoint x: 765, startPoint y: 338, endPoint x: 383, endPoint y: 416, distance: 390.6
click at [383, 416] on icon "Document" at bounding box center [387, 418] width 8 height 10
click at [385, 417] on icon "Document" at bounding box center [387, 418] width 8 height 10
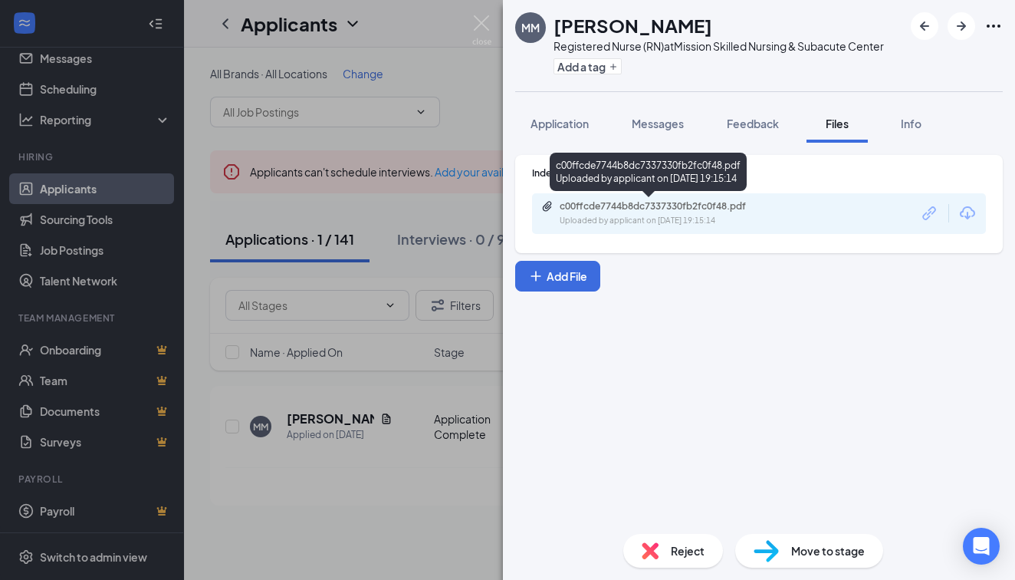
click at [675, 201] on div "c00ffcde7744b8dc7337330fb2fc0f48.pdf" at bounding box center [667, 206] width 215 height 12
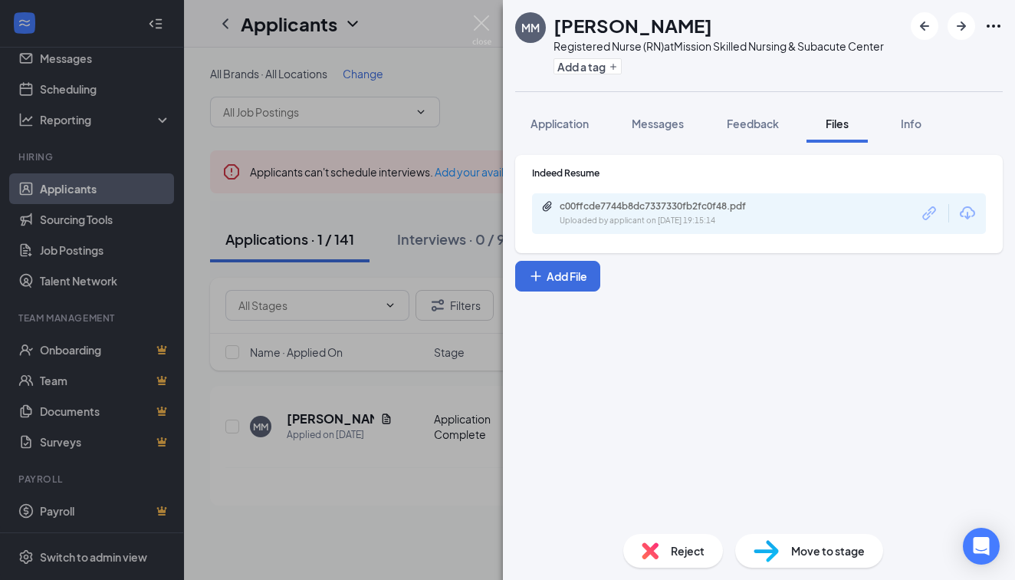
click at [357, 207] on div "MM Madison Murset Registered Nurse (RN) at Mission Skilled Nursing & Subacute C…" at bounding box center [507, 290] width 1015 height 580
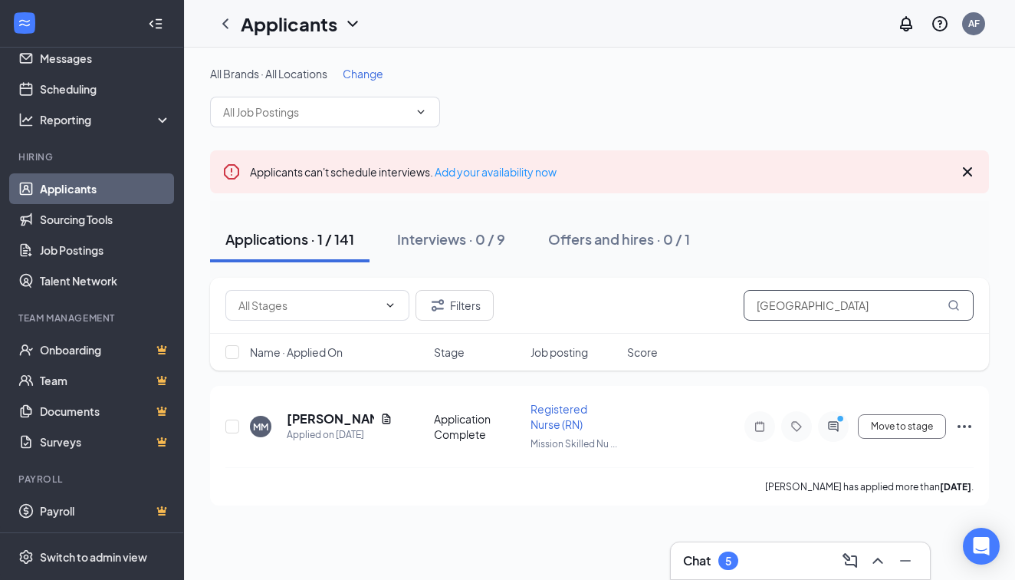
click at [866, 299] on input "Madison" at bounding box center [859, 305] width 230 height 31
type input "M"
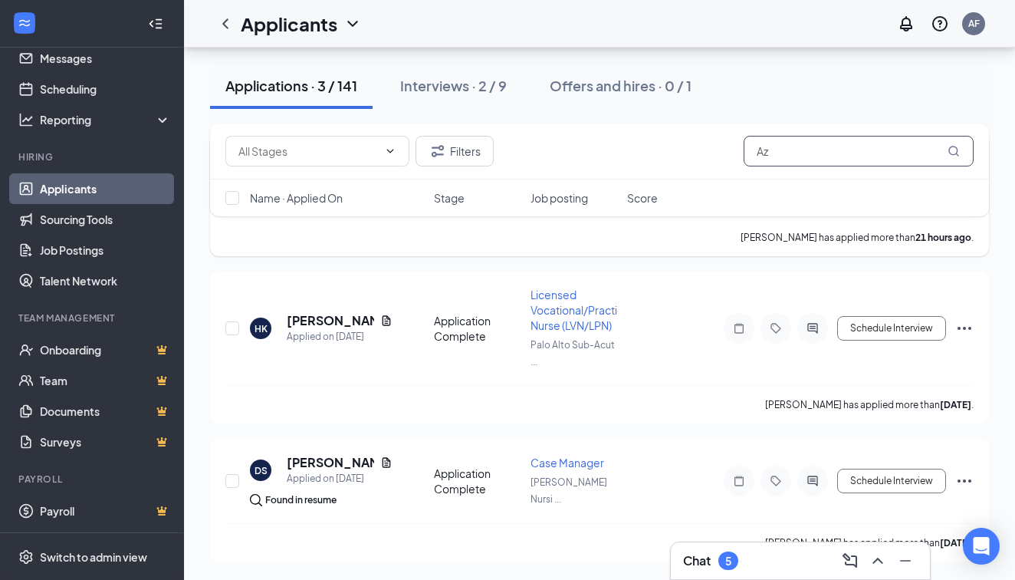
scroll to position [252, 0]
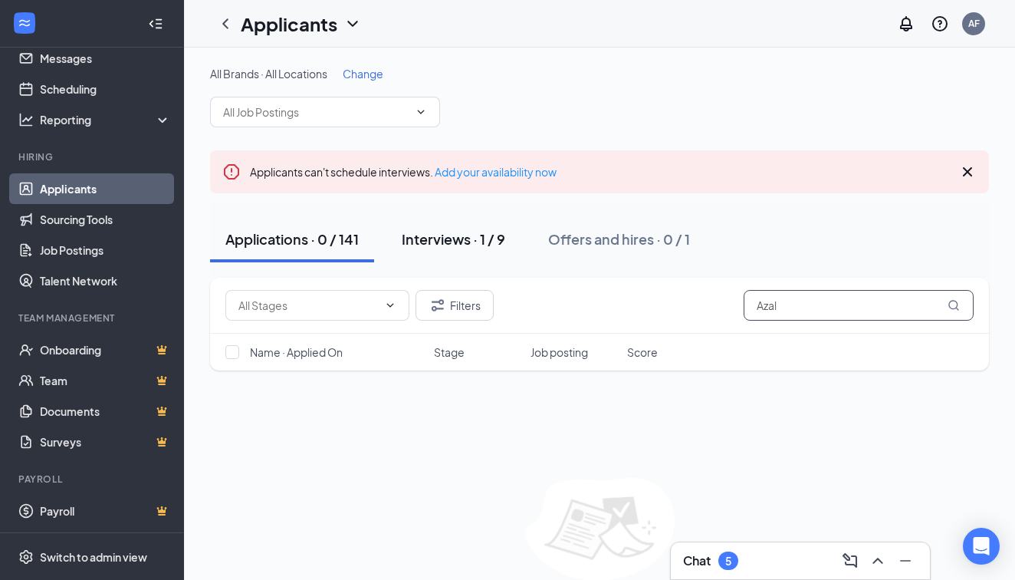
type input "Azal"
click at [475, 248] on button "Interviews · 1 / 9" at bounding box center [454, 239] width 134 height 46
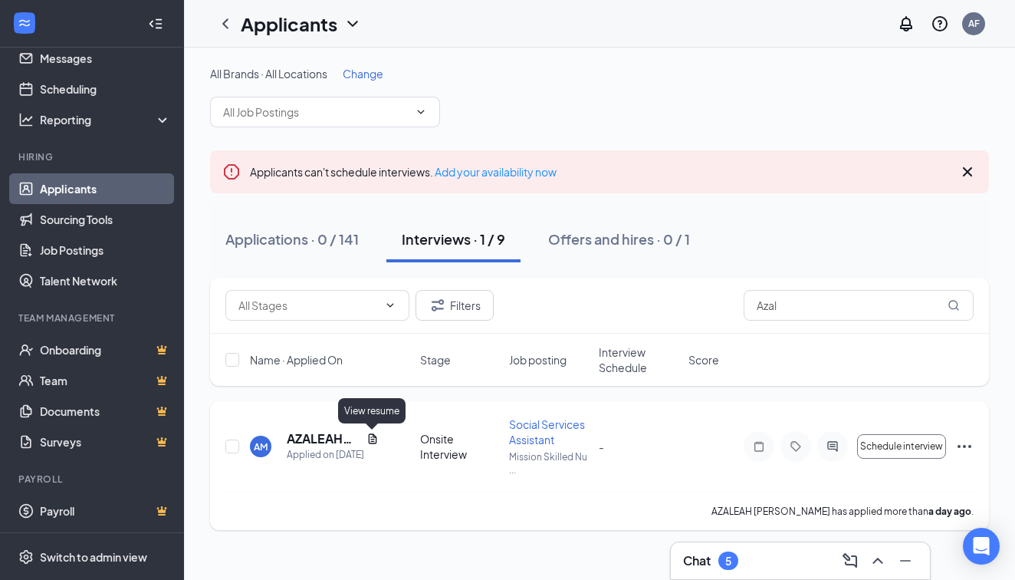
click at [371, 436] on icon "Document" at bounding box center [373, 439] width 12 height 12
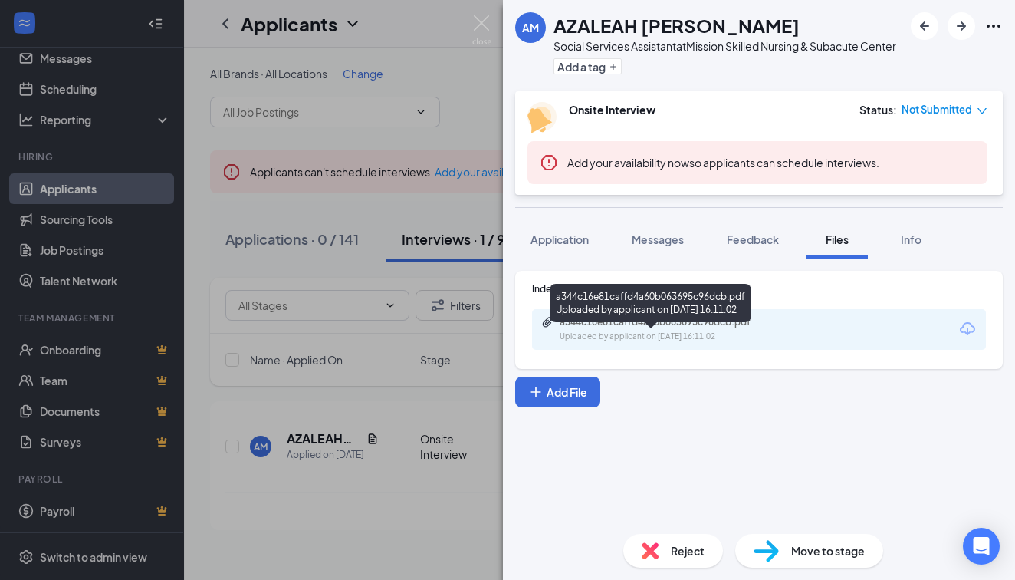
click at [610, 328] on div "a344c16e81caffd4a60b063695c96dcb.pdf" at bounding box center [667, 322] width 215 height 12
